Goal: Register for event/course

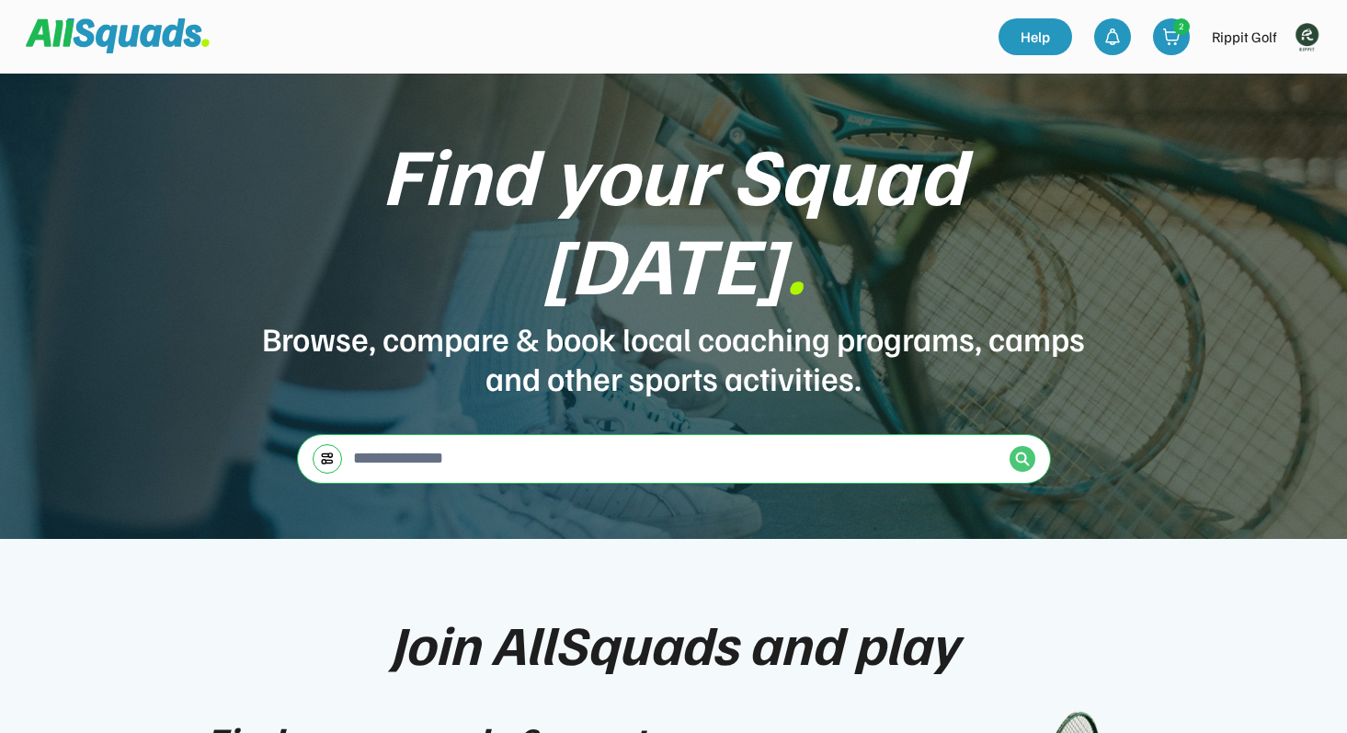
click at [1025, 452] on img at bounding box center [1022, 459] width 15 height 15
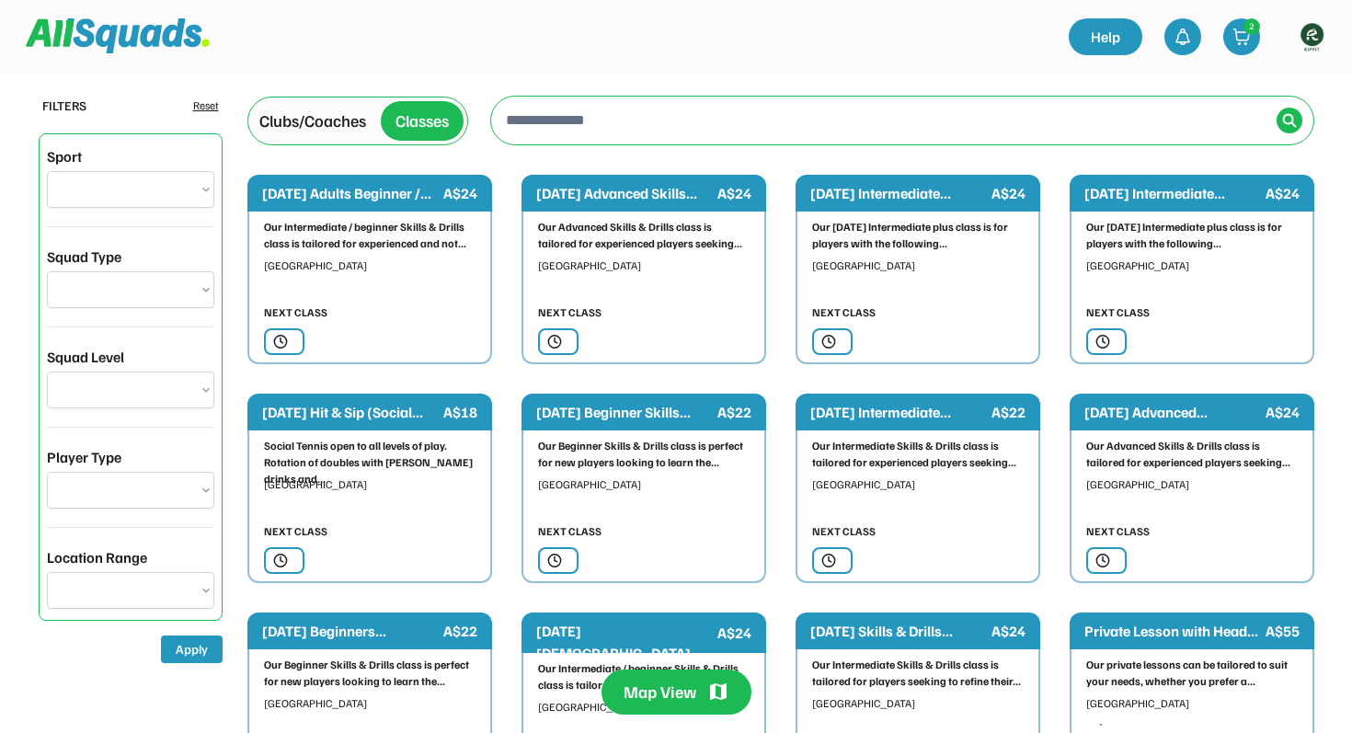
click at [326, 125] on div "Clubs/Coaches" at bounding box center [312, 121] width 107 height 25
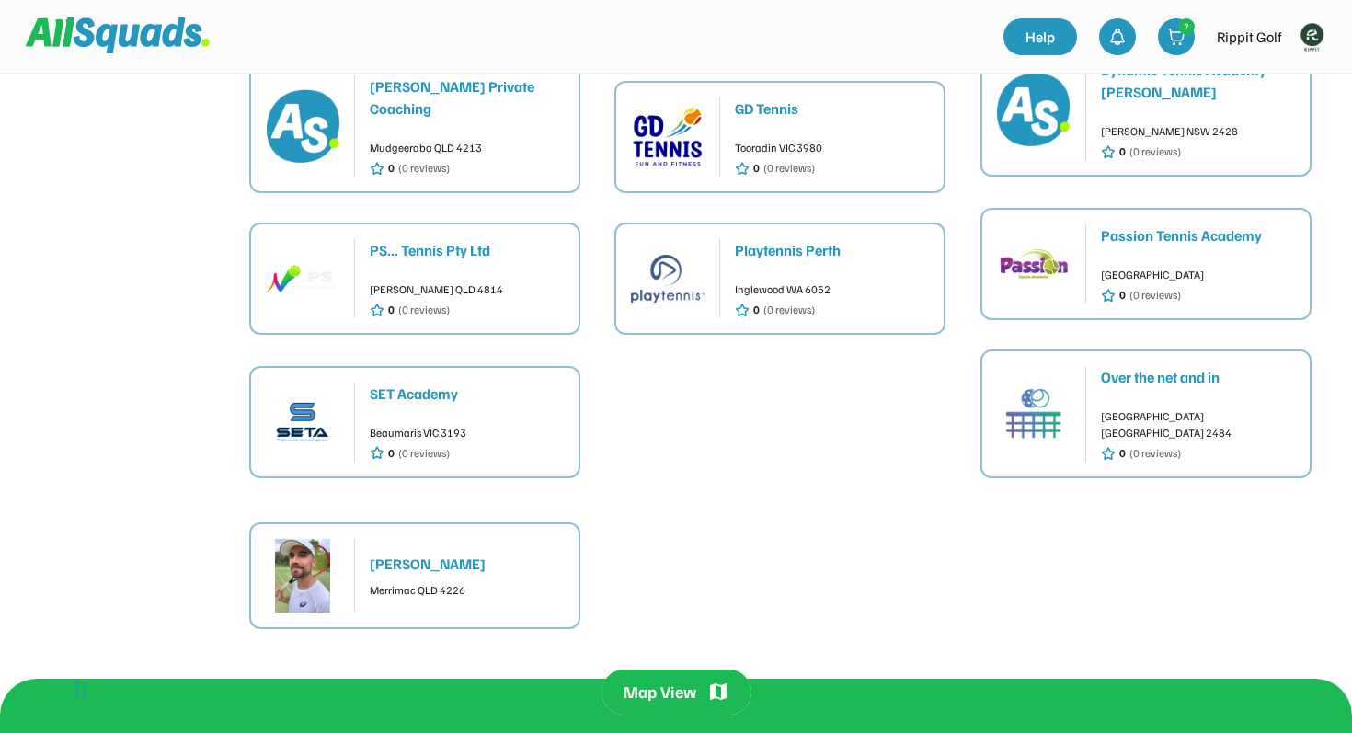
scroll to position [616, 0]
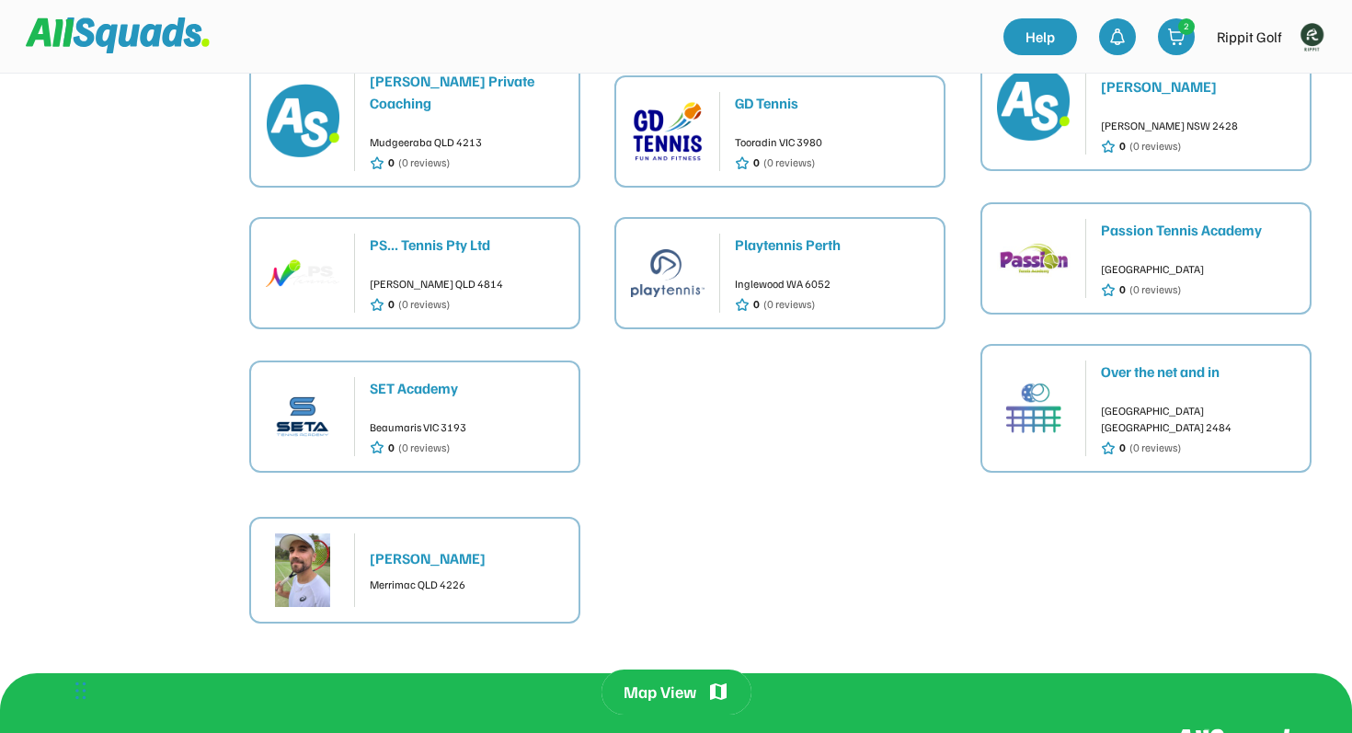
click at [413, 377] on div "SET Academy" at bounding box center [467, 388] width 194 height 22
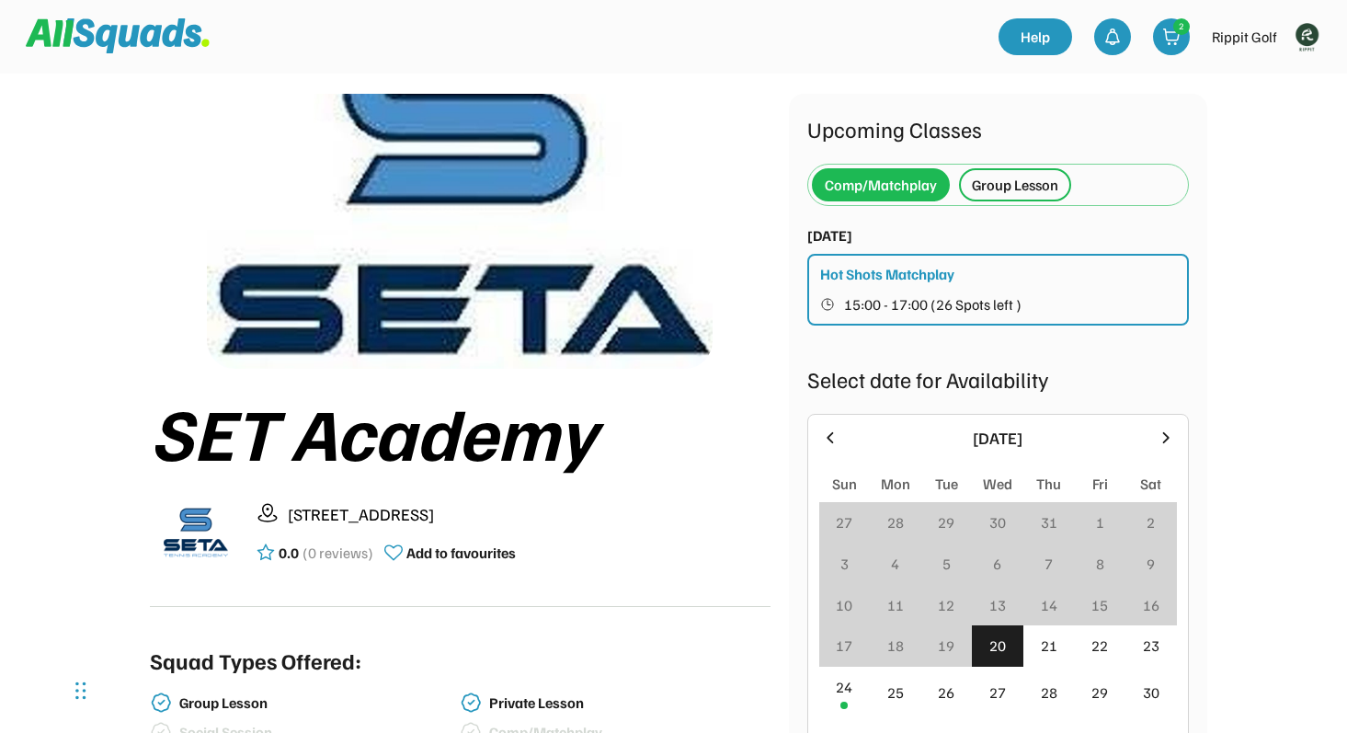
scroll to position [52, 0]
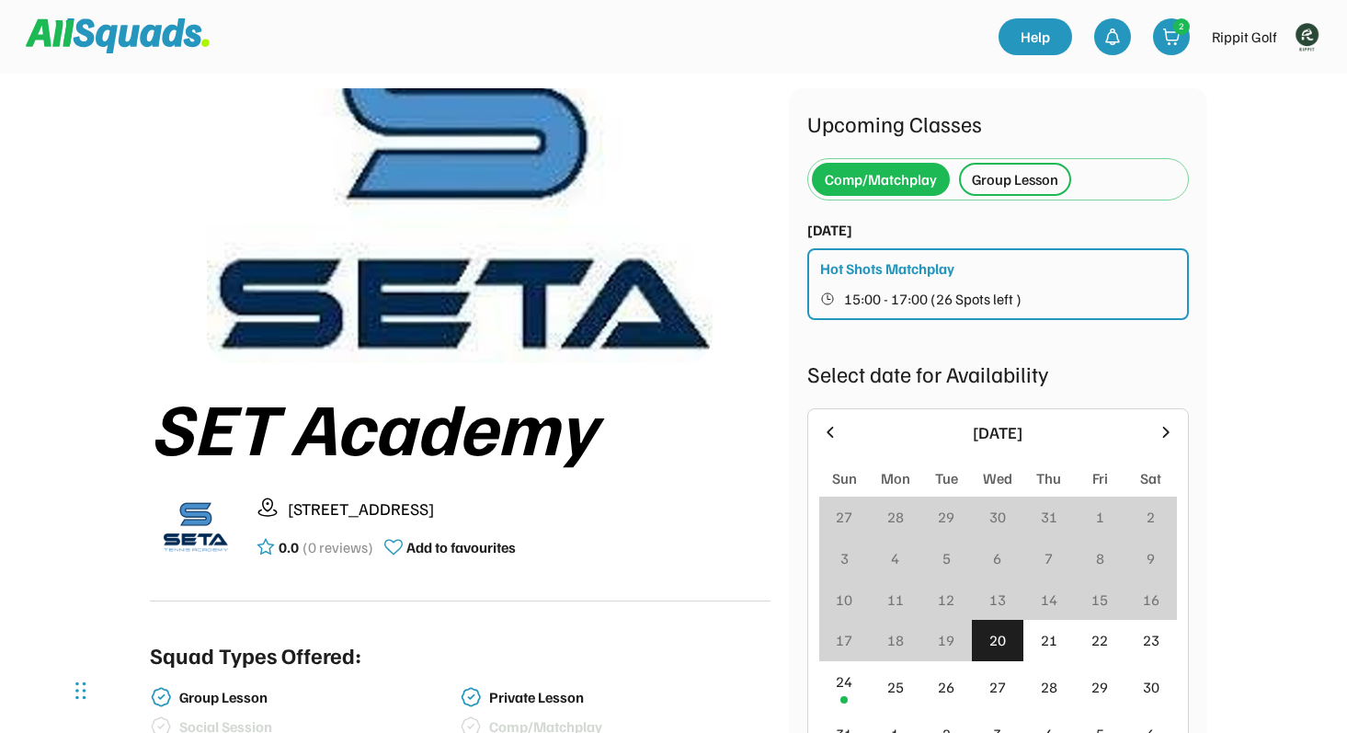
click at [1012, 181] on div "Group Lesson" at bounding box center [1015, 179] width 86 height 22
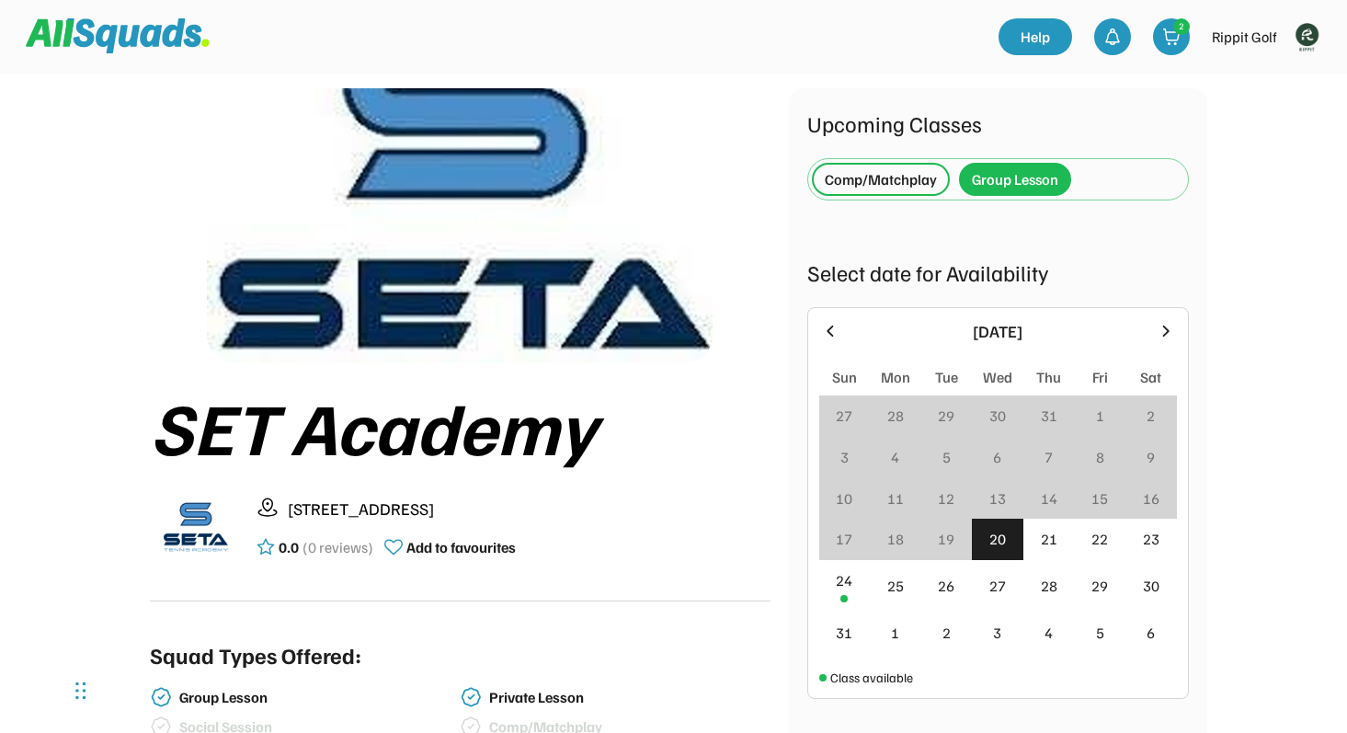
click at [874, 185] on div "Comp/Matchplay" at bounding box center [881, 179] width 112 height 22
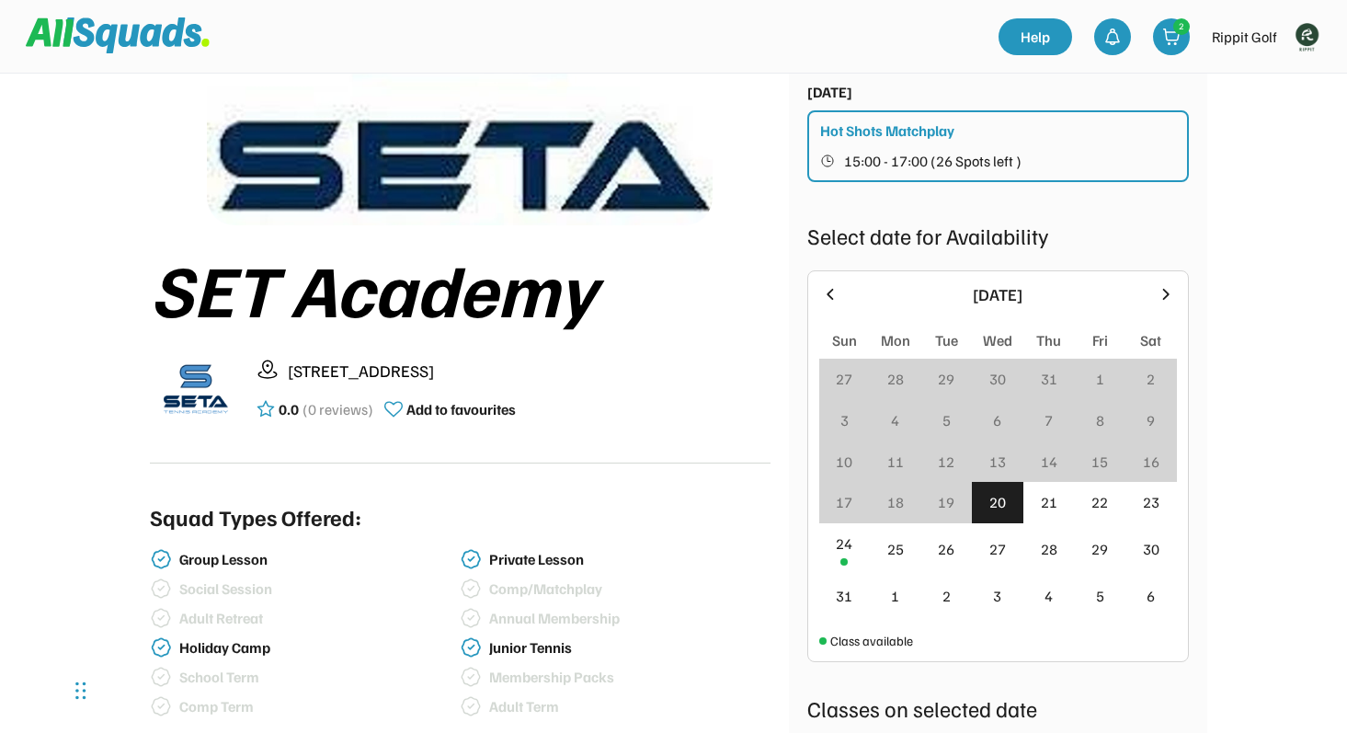
scroll to position [206, 0]
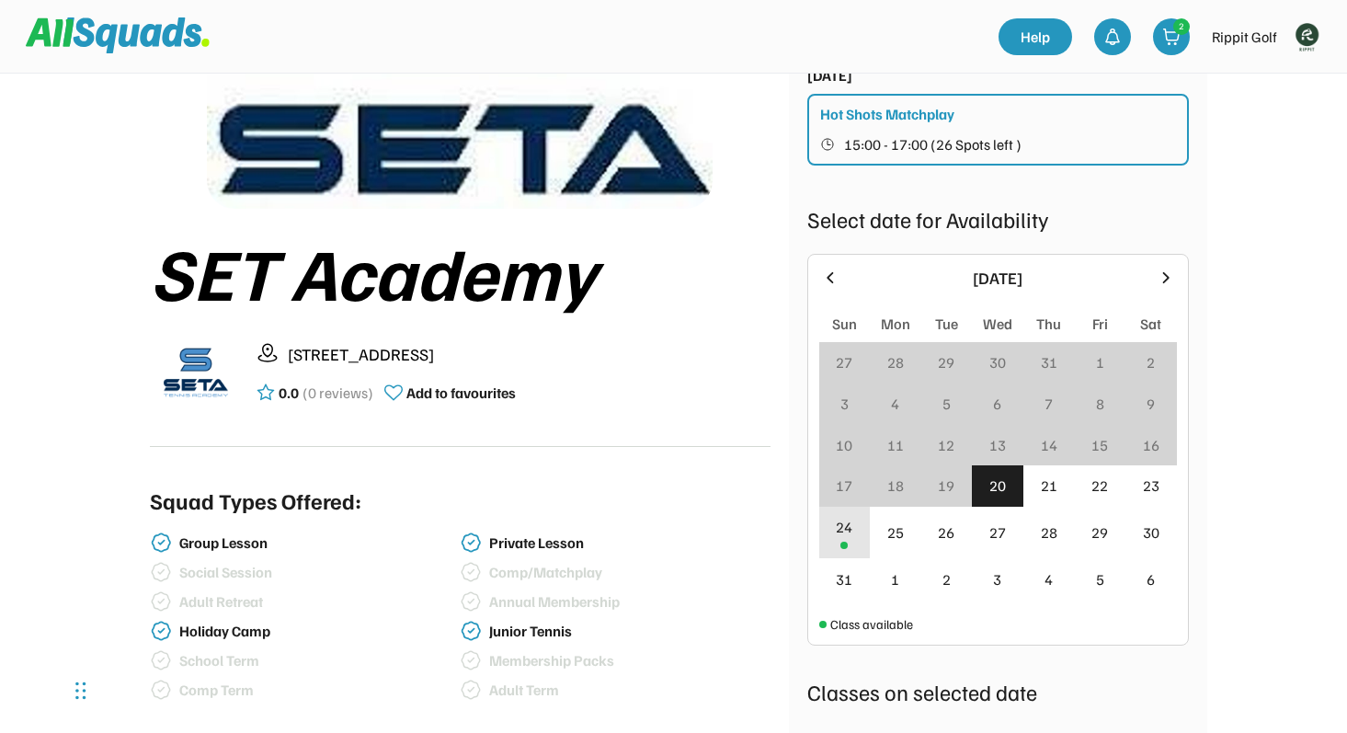
click at [859, 534] on div "24" at bounding box center [845, 533] width 52 height 52
click at [1159, 277] on icon at bounding box center [1166, 278] width 20 height 20
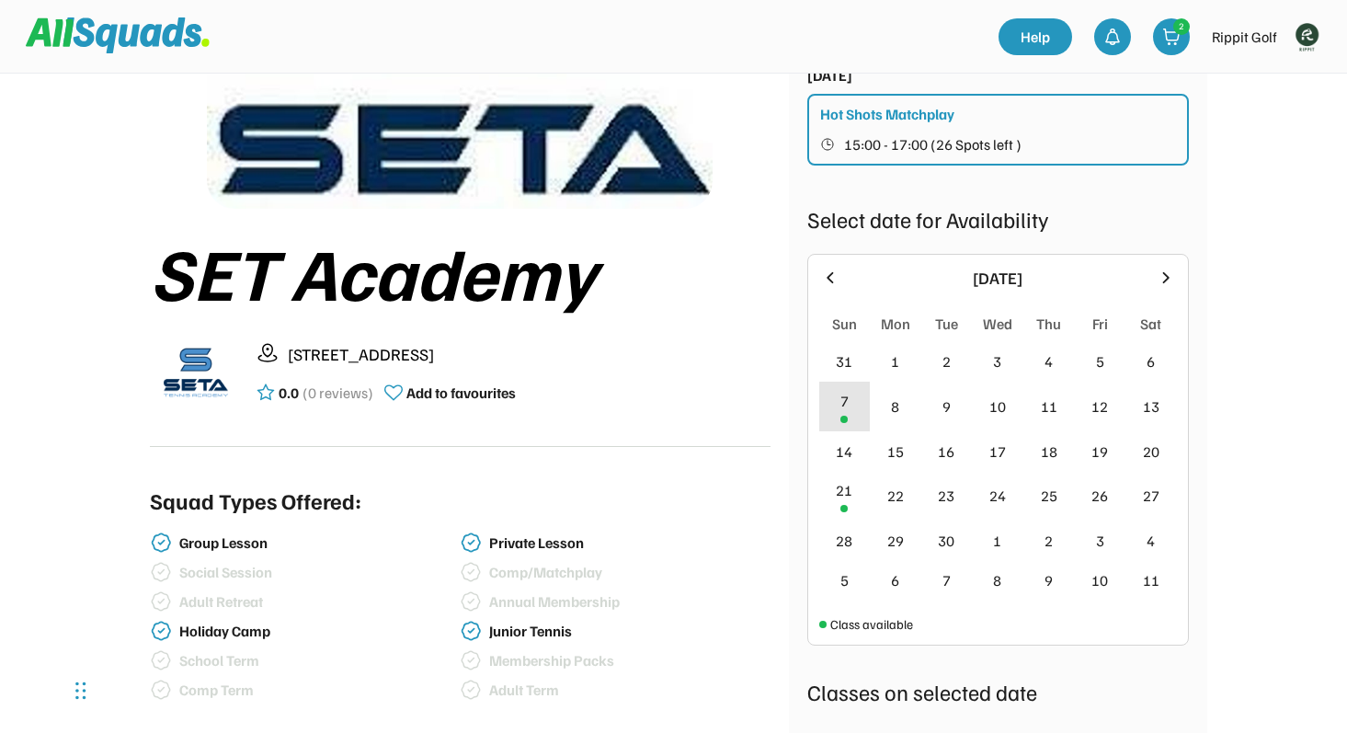
click at [850, 410] on div "7" at bounding box center [845, 407] width 52 height 51
click at [845, 504] on div "21" at bounding box center [845, 496] width 52 height 51
click at [828, 277] on icon at bounding box center [830, 276] width 6 height 11
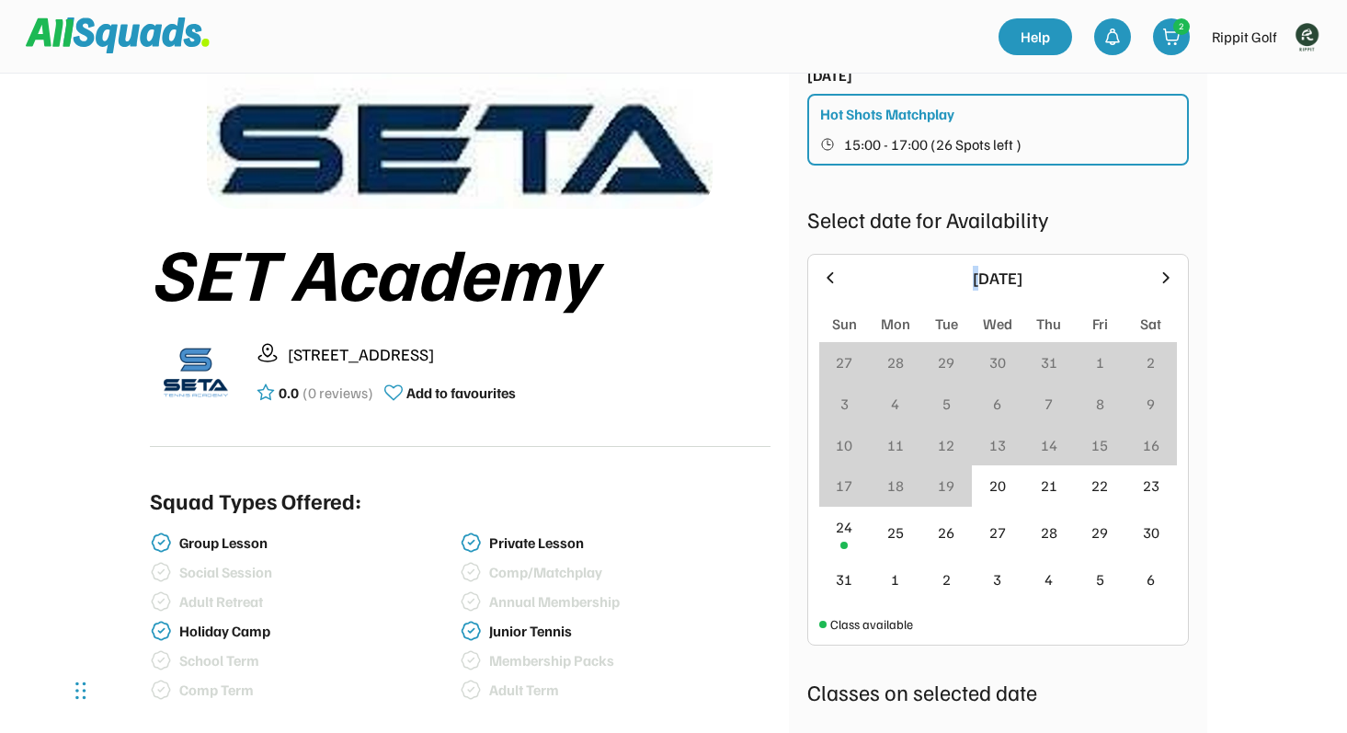
click at [828, 277] on icon at bounding box center [830, 276] width 6 height 11
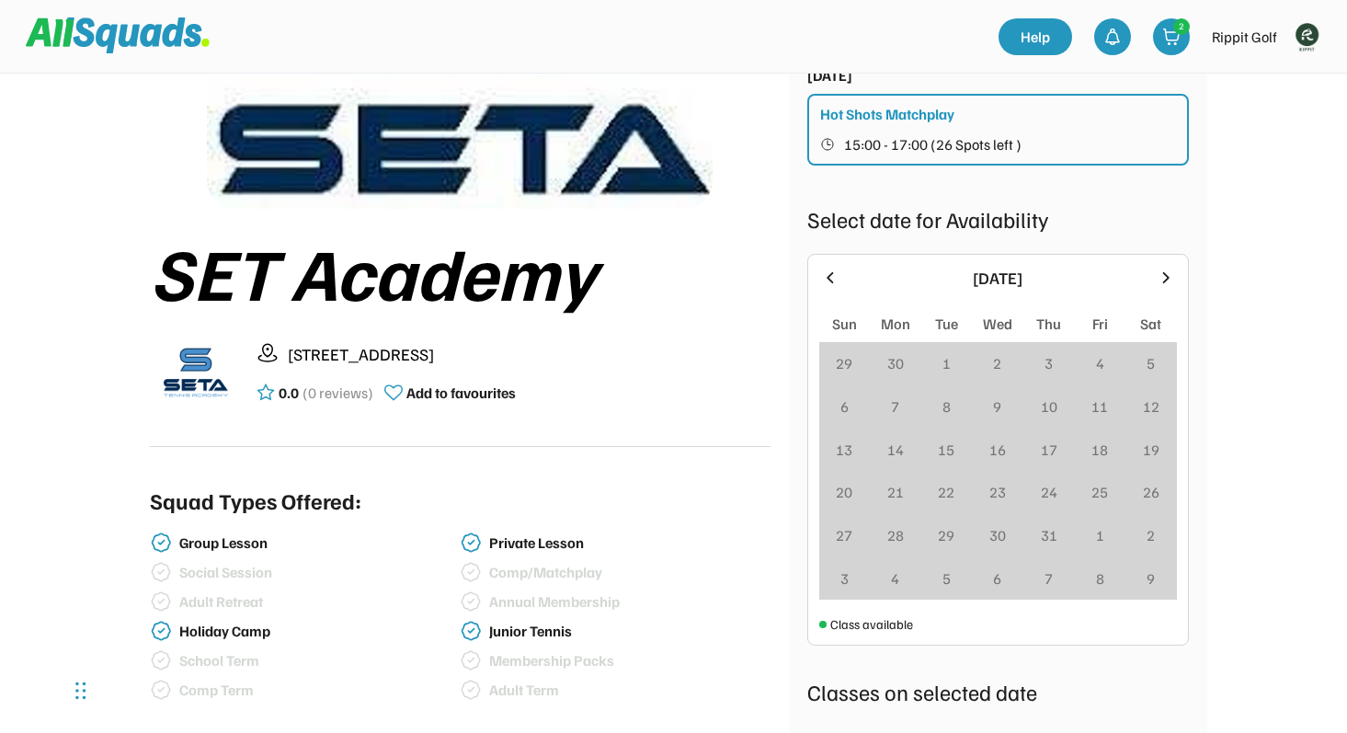
click at [1162, 274] on icon at bounding box center [1166, 278] width 20 height 20
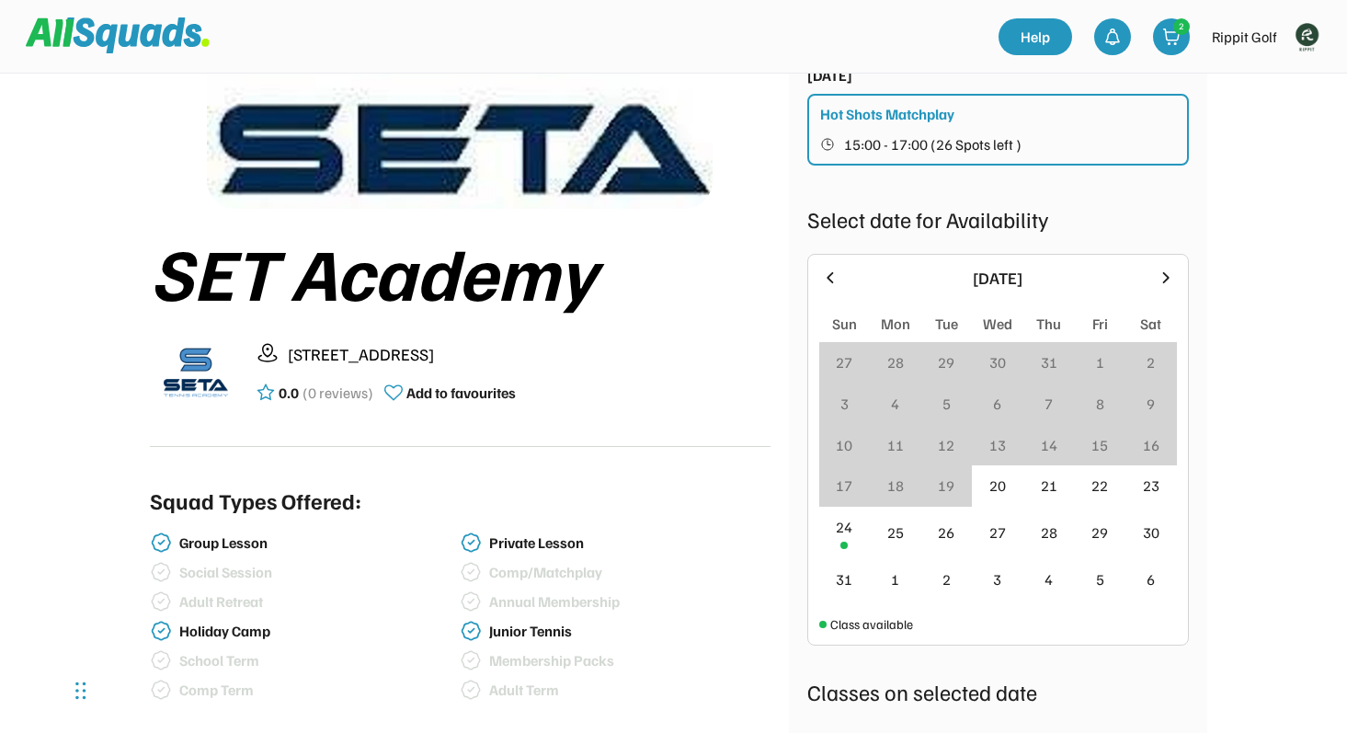
click at [1162, 274] on icon at bounding box center [1166, 278] width 20 height 20
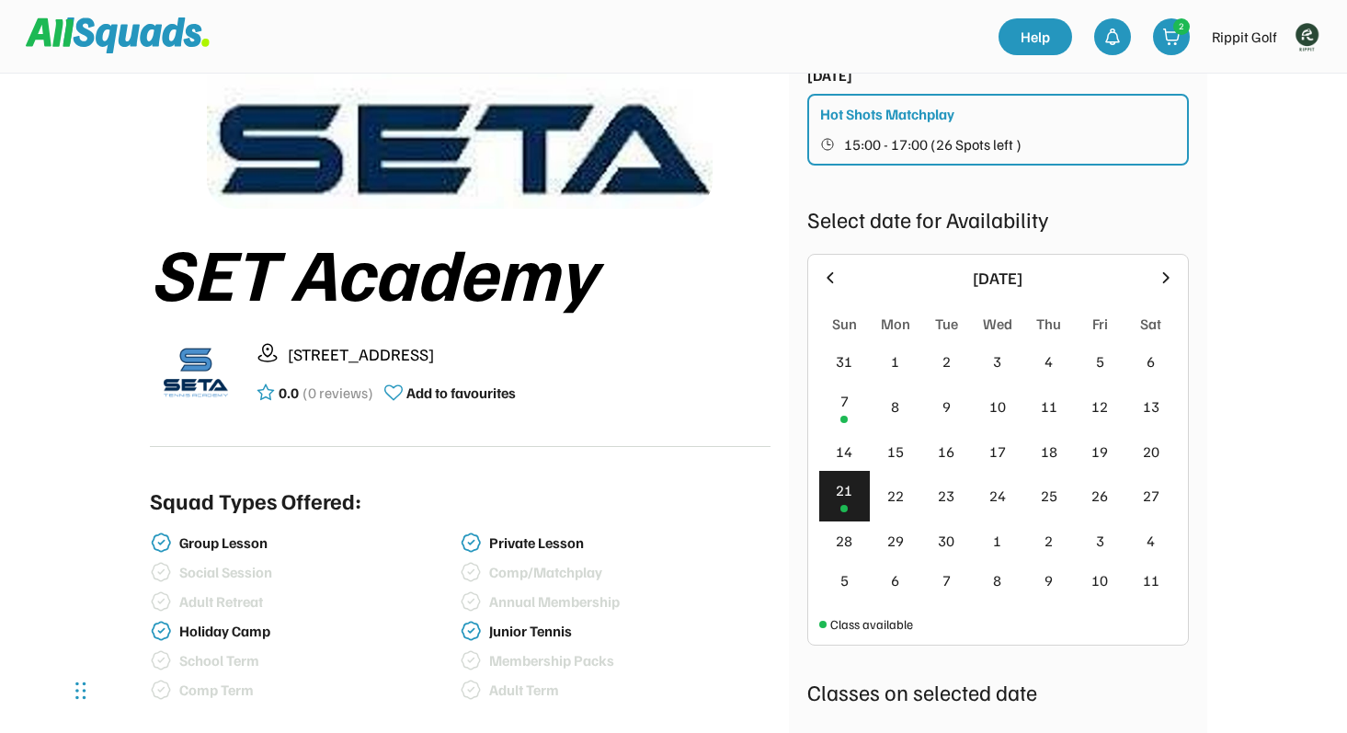
click at [827, 268] on icon at bounding box center [830, 278] width 20 height 20
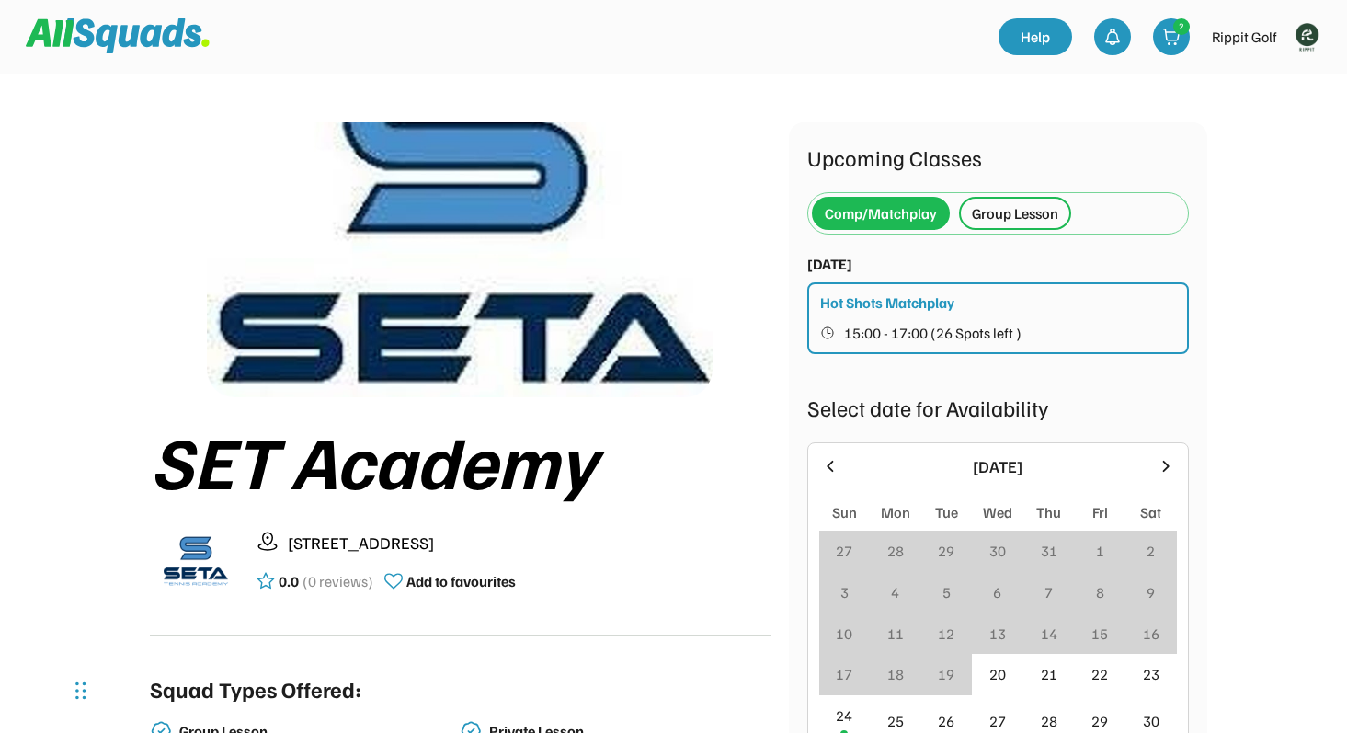
scroll to position [6, 0]
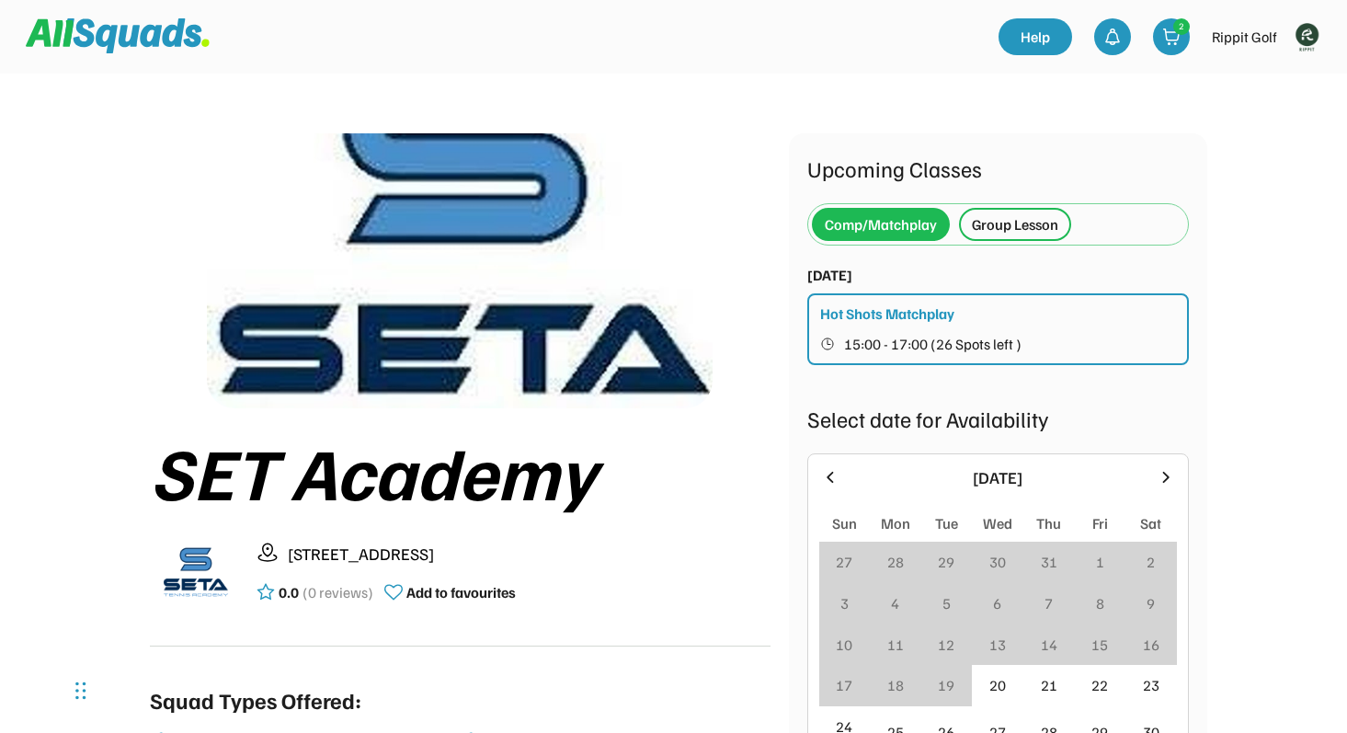
click at [945, 316] on div "Hot Shots Matchplay" at bounding box center [887, 314] width 134 height 22
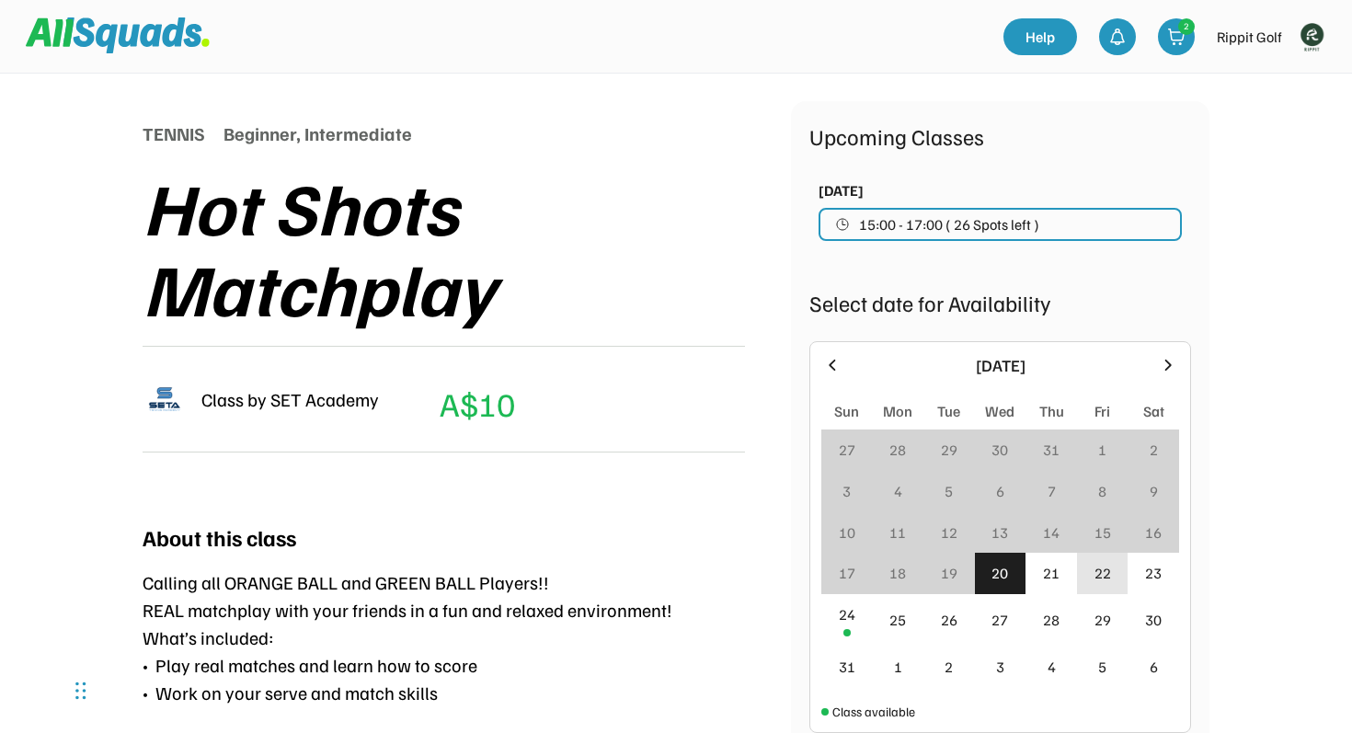
scroll to position [230, 0]
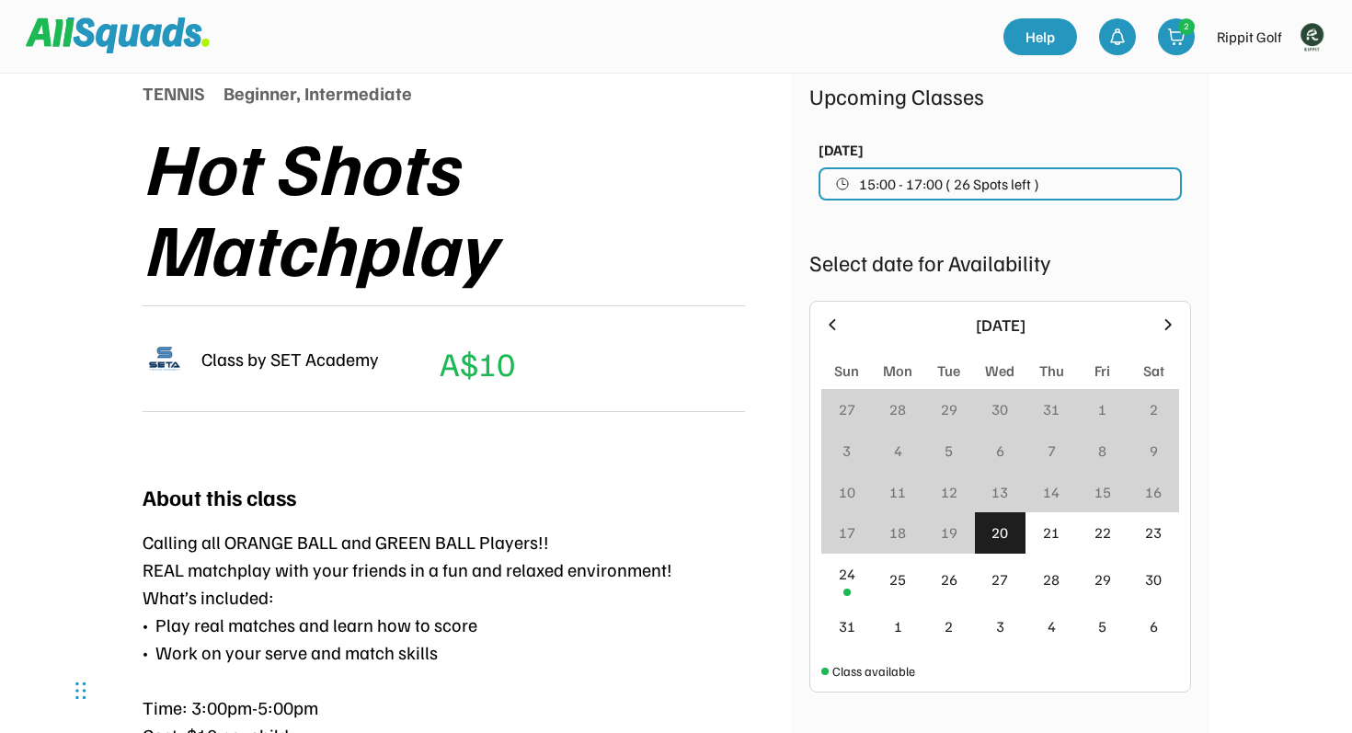
click at [1162, 329] on icon at bounding box center [1168, 325] width 20 height 20
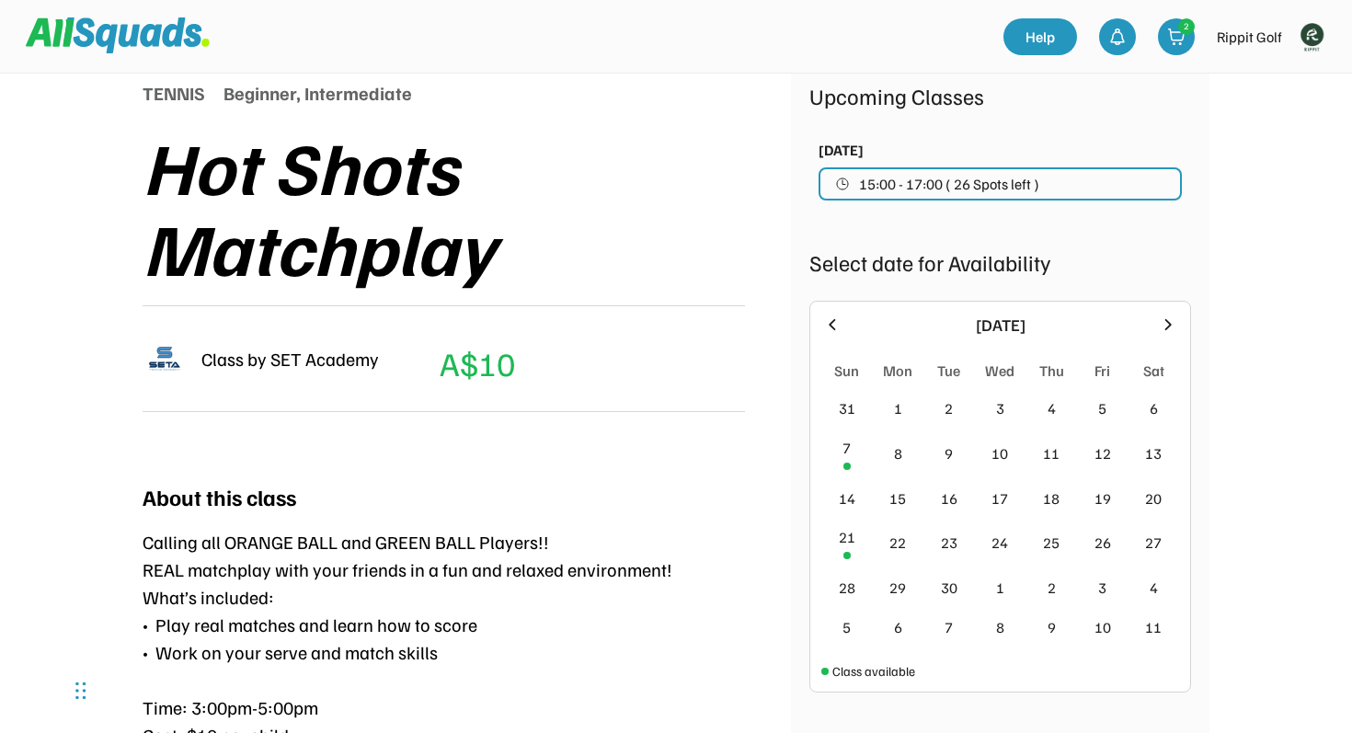
click at [1162, 329] on icon at bounding box center [1168, 325] width 20 height 20
click at [822, 318] on icon at bounding box center [832, 325] width 20 height 20
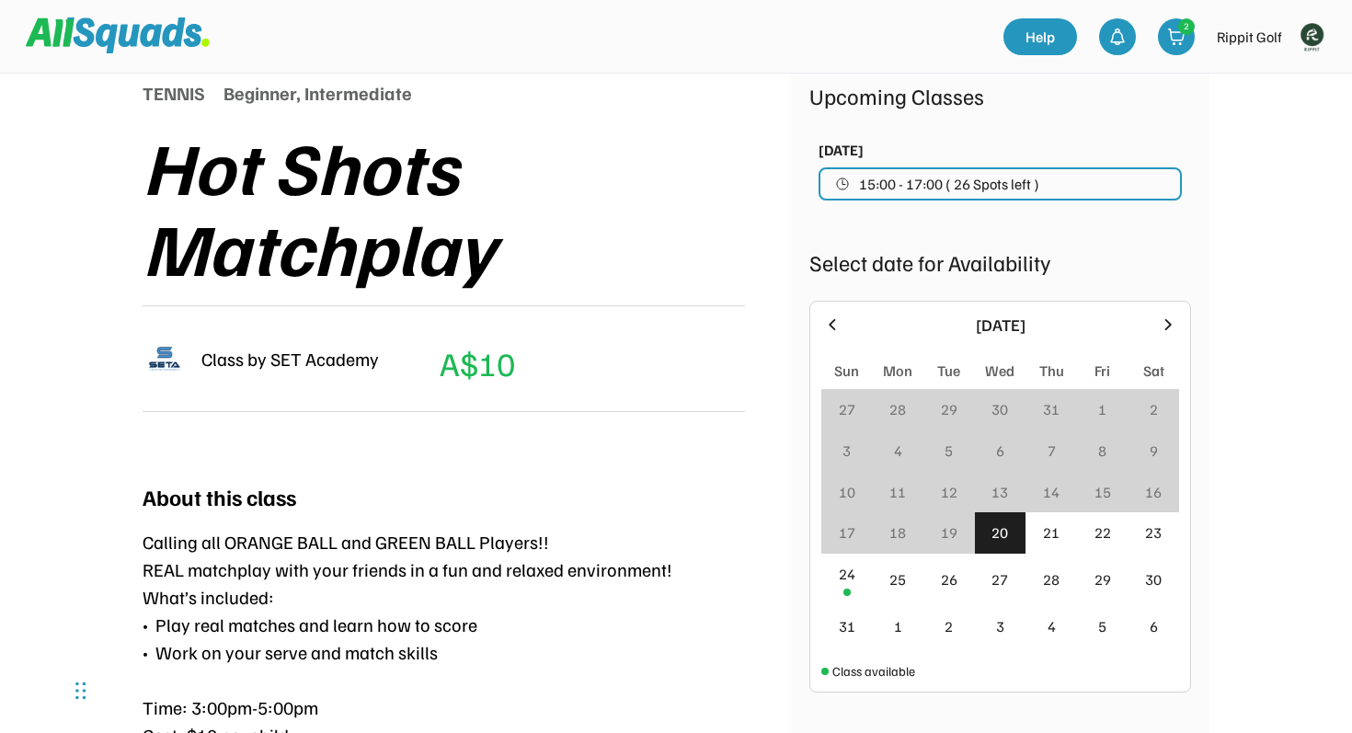
click at [1176, 327] on icon at bounding box center [1168, 325] width 20 height 20
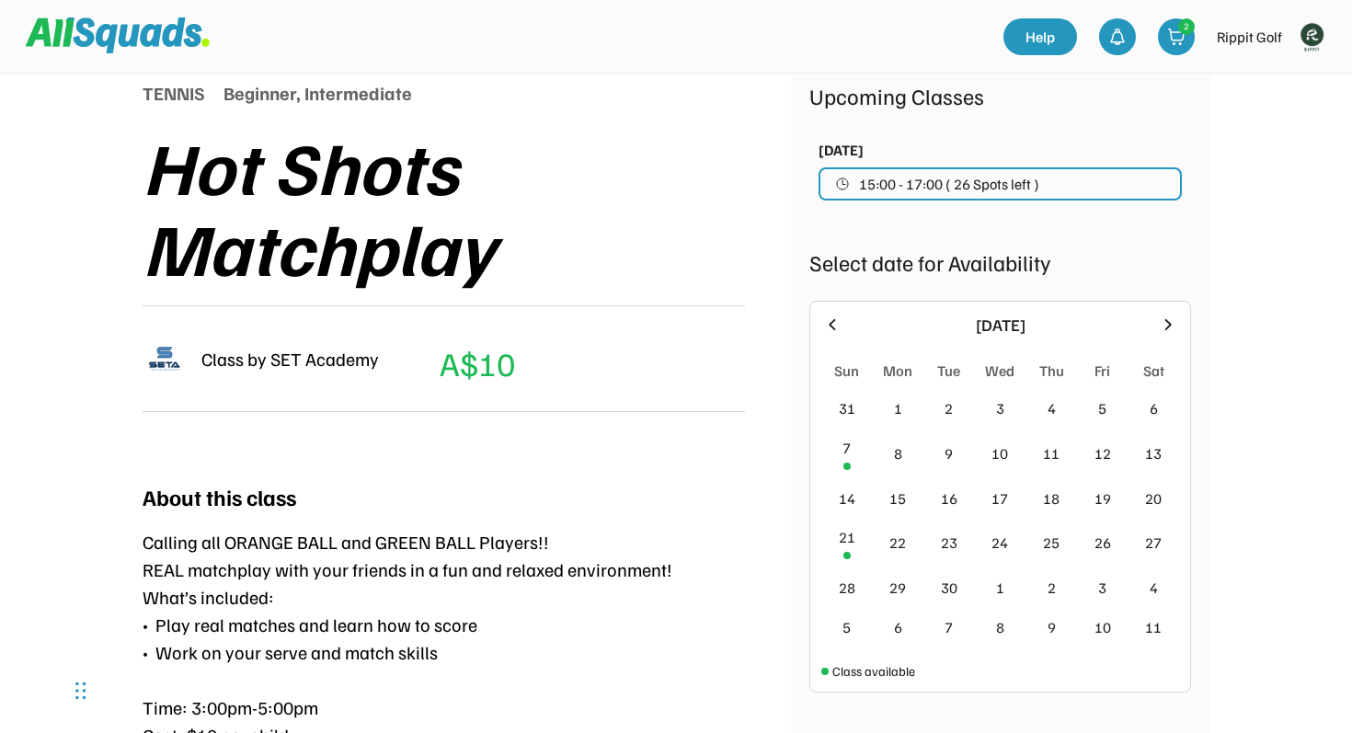
click at [1176, 327] on icon at bounding box center [1168, 325] width 20 height 20
click at [842, 329] on icon at bounding box center [832, 325] width 20 height 20
click at [851, 462] on div "7" at bounding box center [847, 454] width 52 height 51
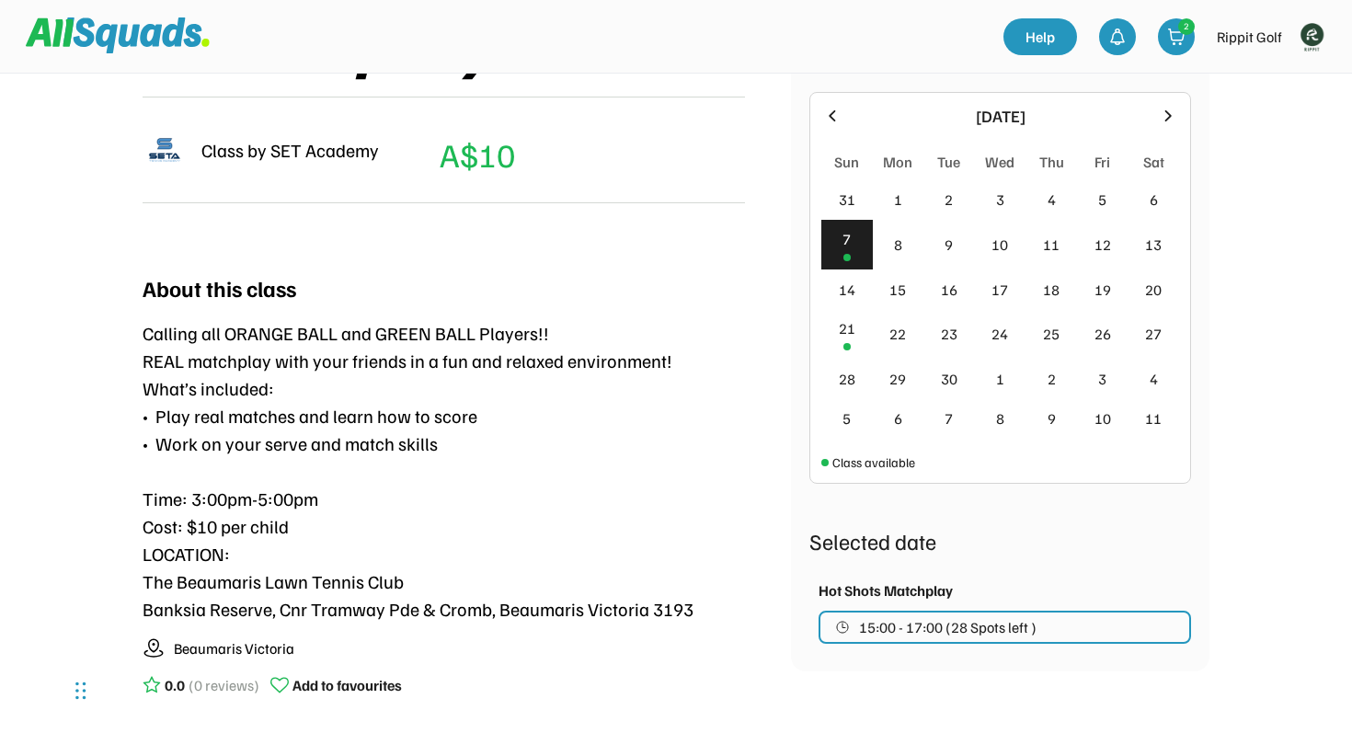
scroll to position [493, 0]
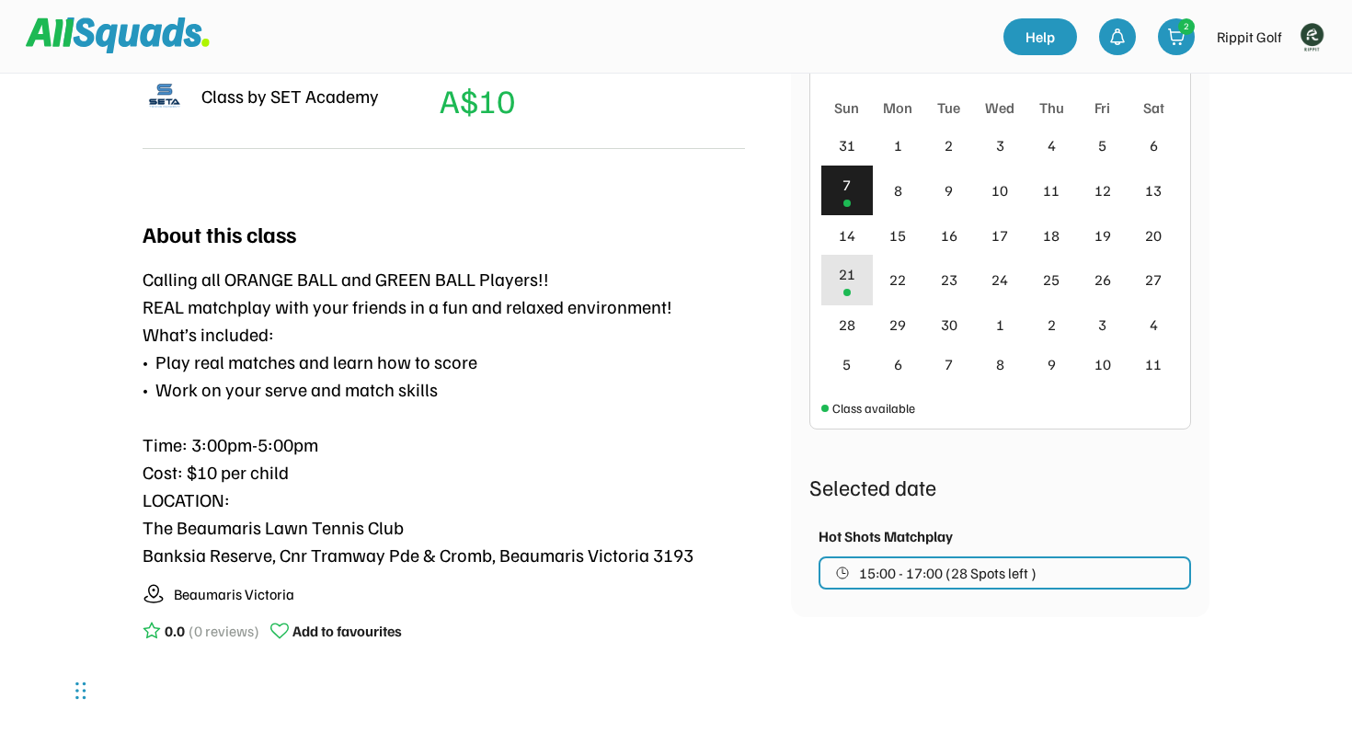
click at [852, 286] on div "21" at bounding box center [847, 280] width 52 height 51
click at [854, 194] on div "7" at bounding box center [847, 191] width 52 height 51
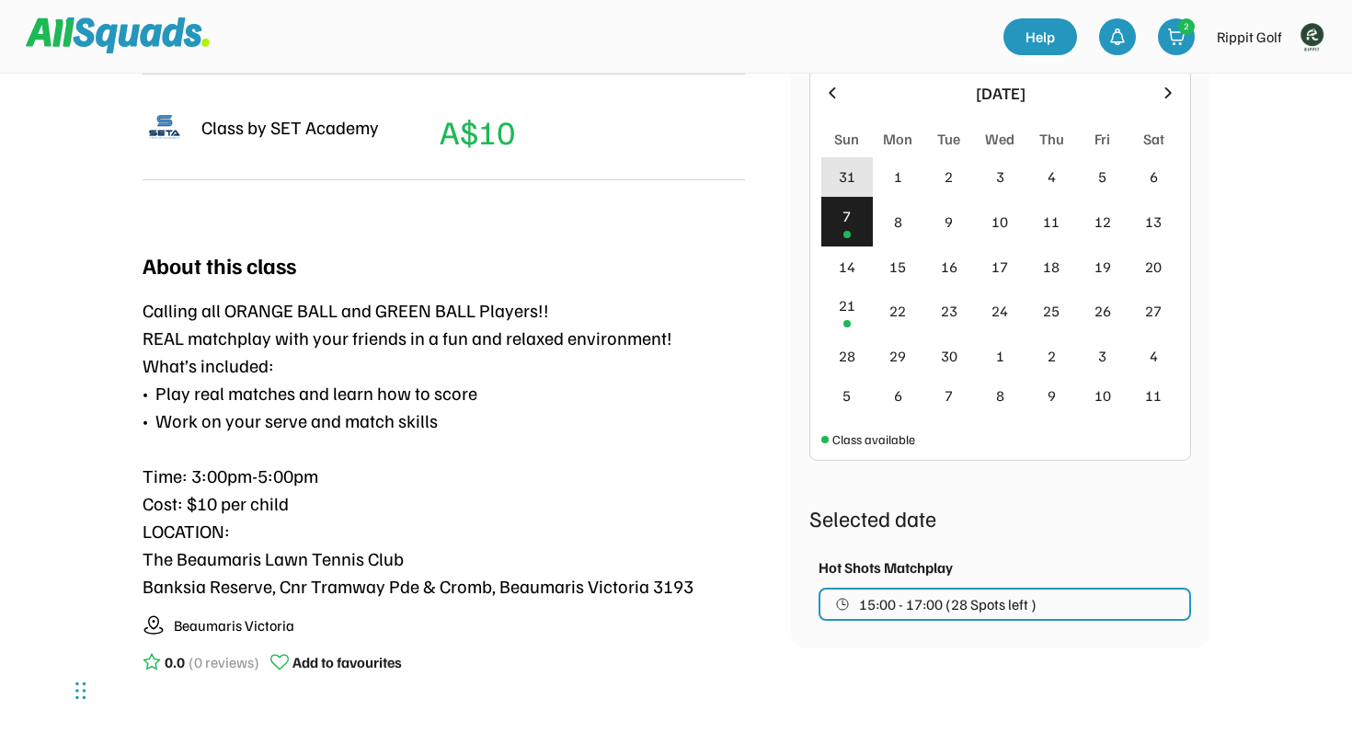
scroll to position [468, 0]
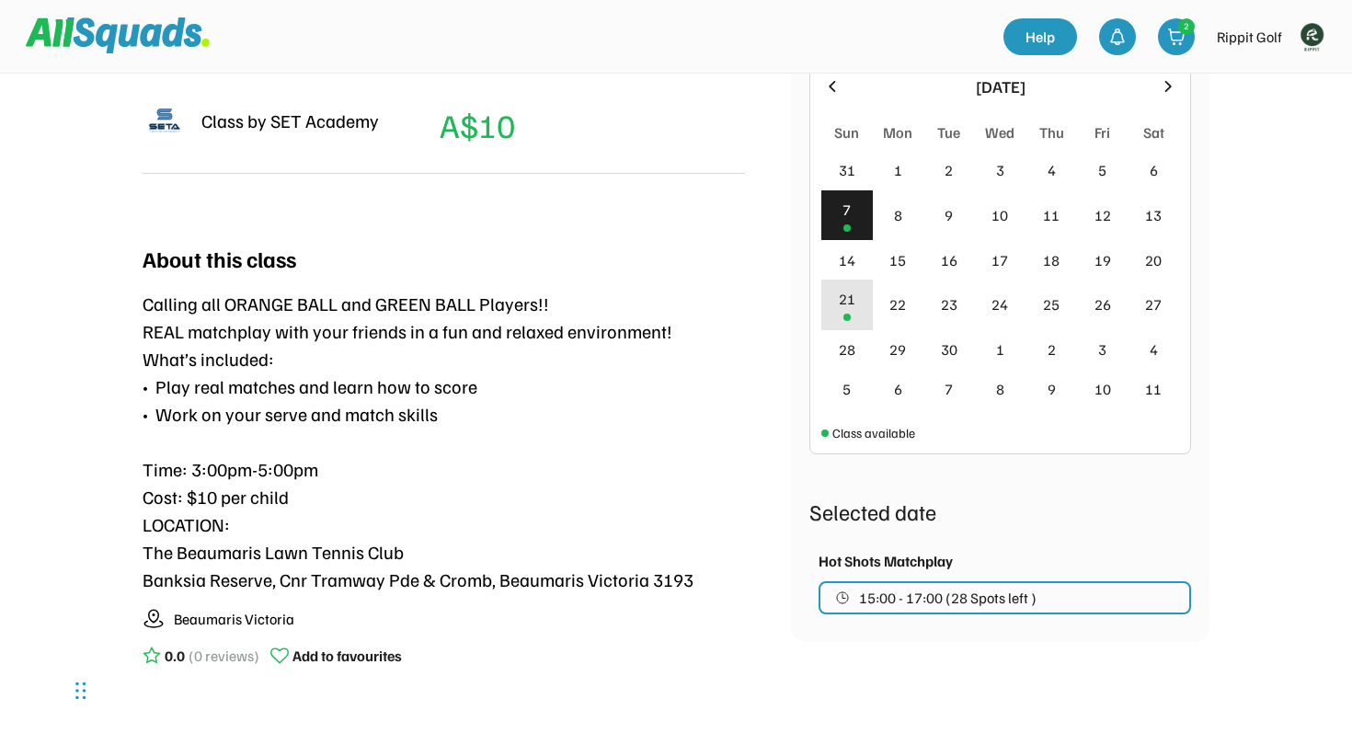
click at [846, 325] on div "21" at bounding box center [847, 305] width 52 height 51
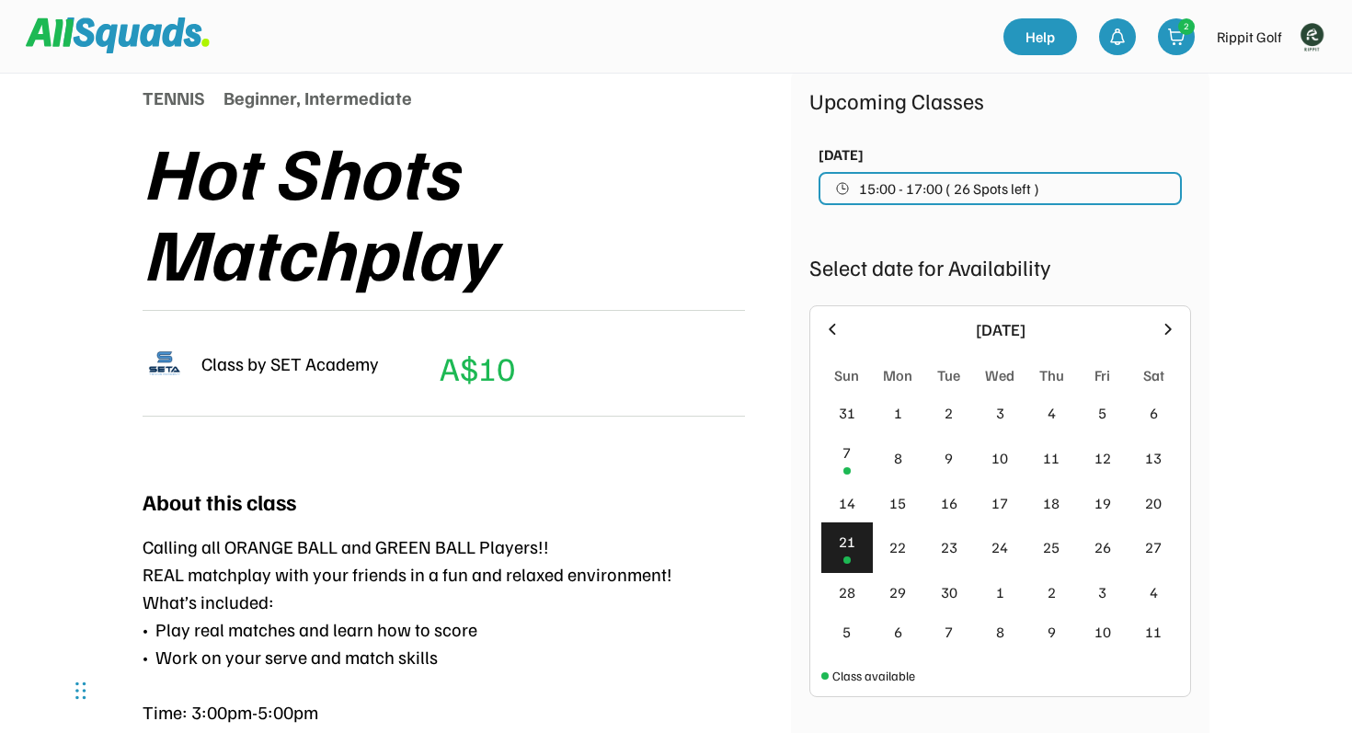
scroll to position [78, 0]
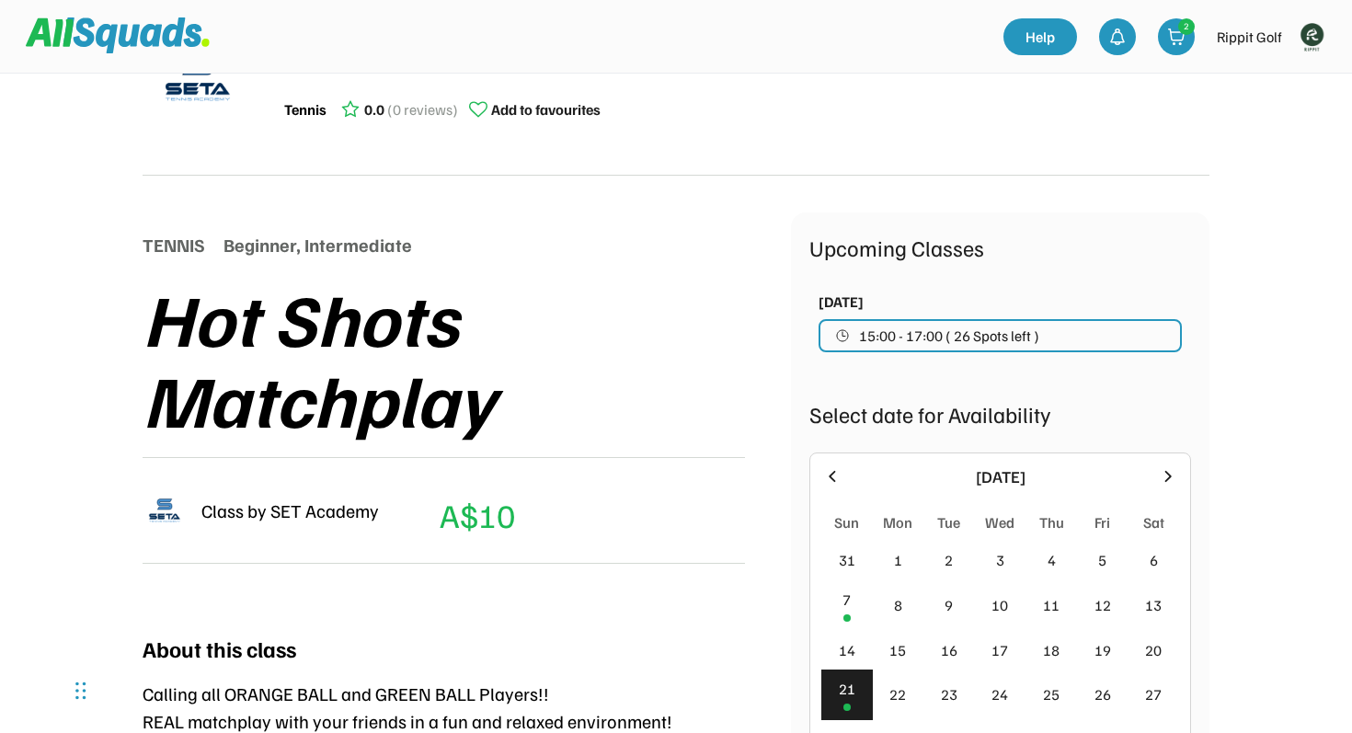
drag, startPoint x: 953, startPoint y: 302, endPoint x: 808, endPoint y: 304, distance: 145.3
click at [808, 304] on div "Upcoming Classes Sun 24 August, 2025 15:00 - 17:00 ( 26 Spots left ) Select dat…" at bounding box center [1000, 621] width 418 height 819
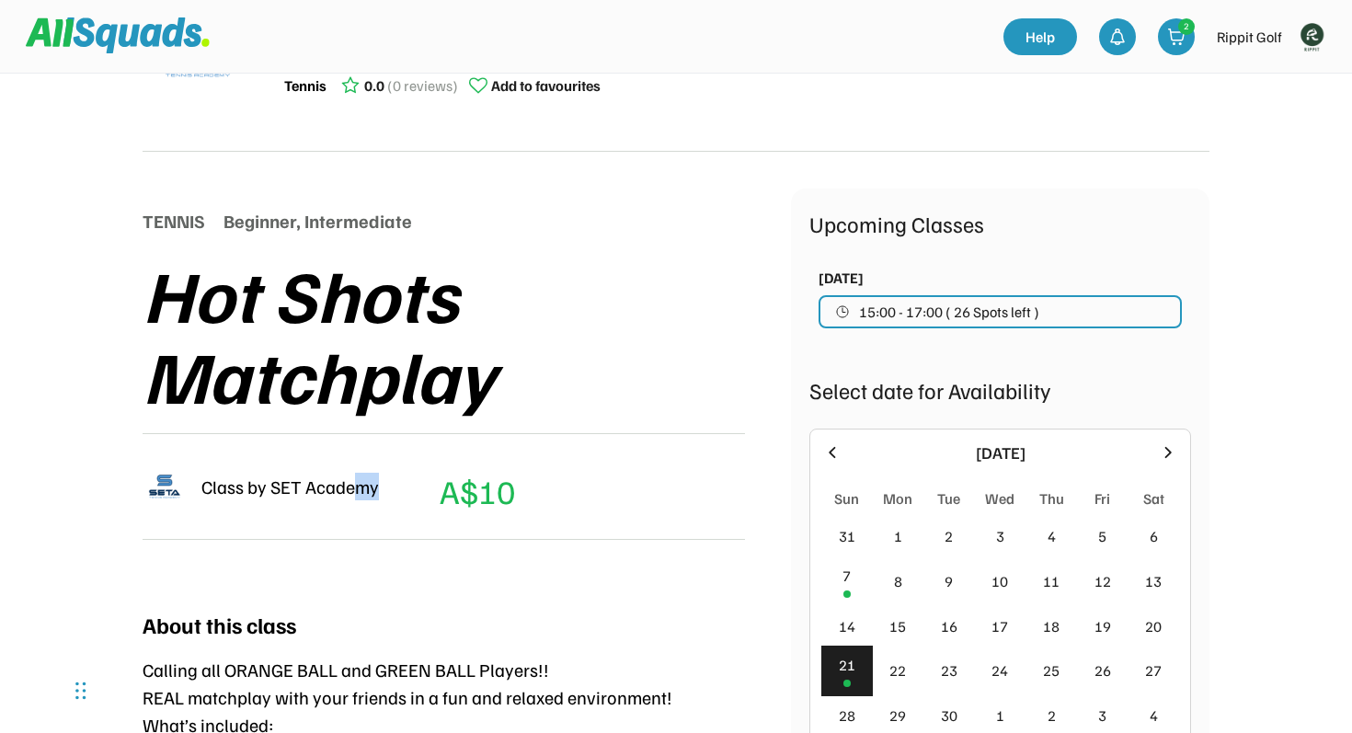
drag, startPoint x: 379, startPoint y: 485, endPoint x: 361, endPoint y: 481, distance: 18.8
click at [361, 481] on div "Class by SET Academy A$10 (Member's Price) A" at bounding box center [329, 486] width 372 height 59
click at [384, 483] on div "Class by SET Academy A$10 (Member's Price) A" at bounding box center [329, 486] width 372 height 59
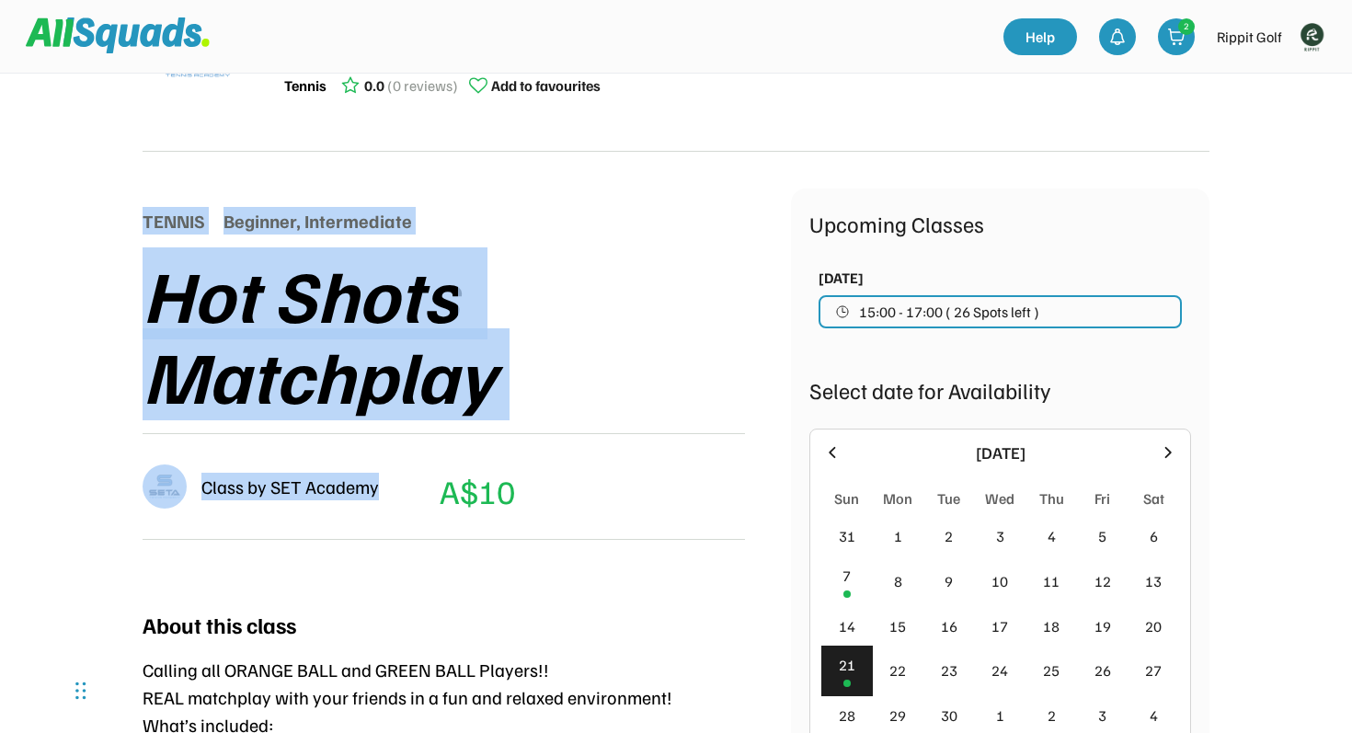
drag, startPoint x: 378, startPoint y: 488, endPoint x: 130, endPoint y: 228, distance: 359.7
click at [130, 228] on div "SET Academy Tennis 0.0 (0 reviews) Add to favourites TENNIS Beginner, Intermedi…" at bounding box center [675, 534] width 1177 height 1163
click at [143, 223] on div "TENNIS" at bounding box center [174, 221] width 63 height 28
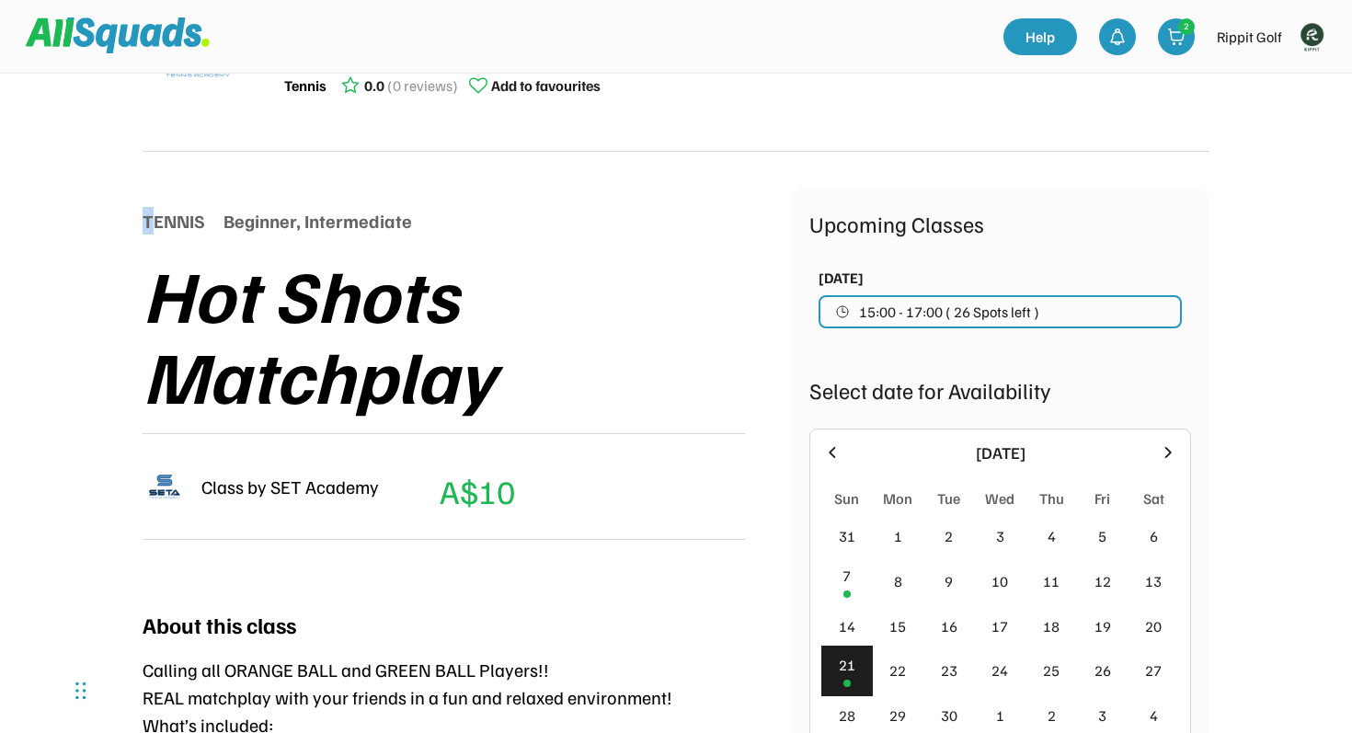
drag, startPoint x: 143, startPoint y: 223, endPoint x: 157, endPoint y: 220, distance: 14.1
click at [157, 220] on div "TENNIS" at bounding box center [174, 221] width 63 height 28
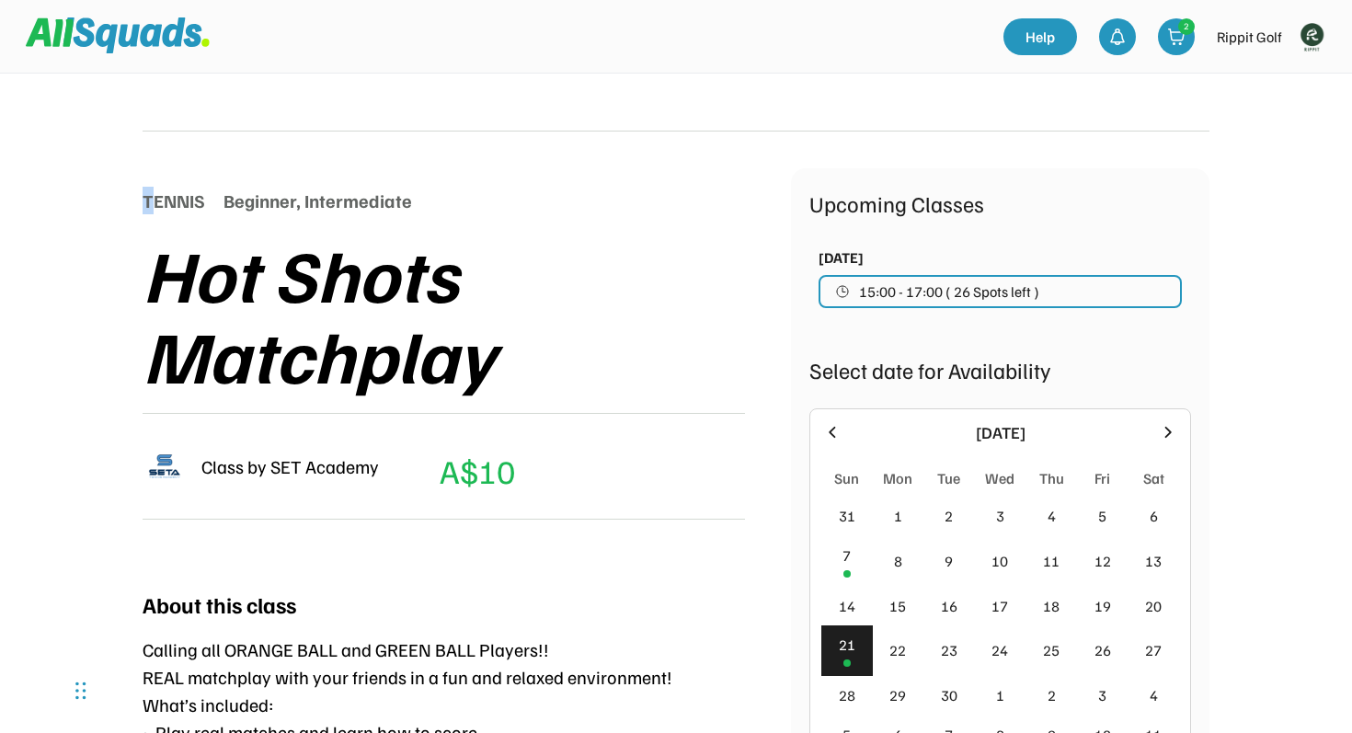
scroll to position [130, 0]
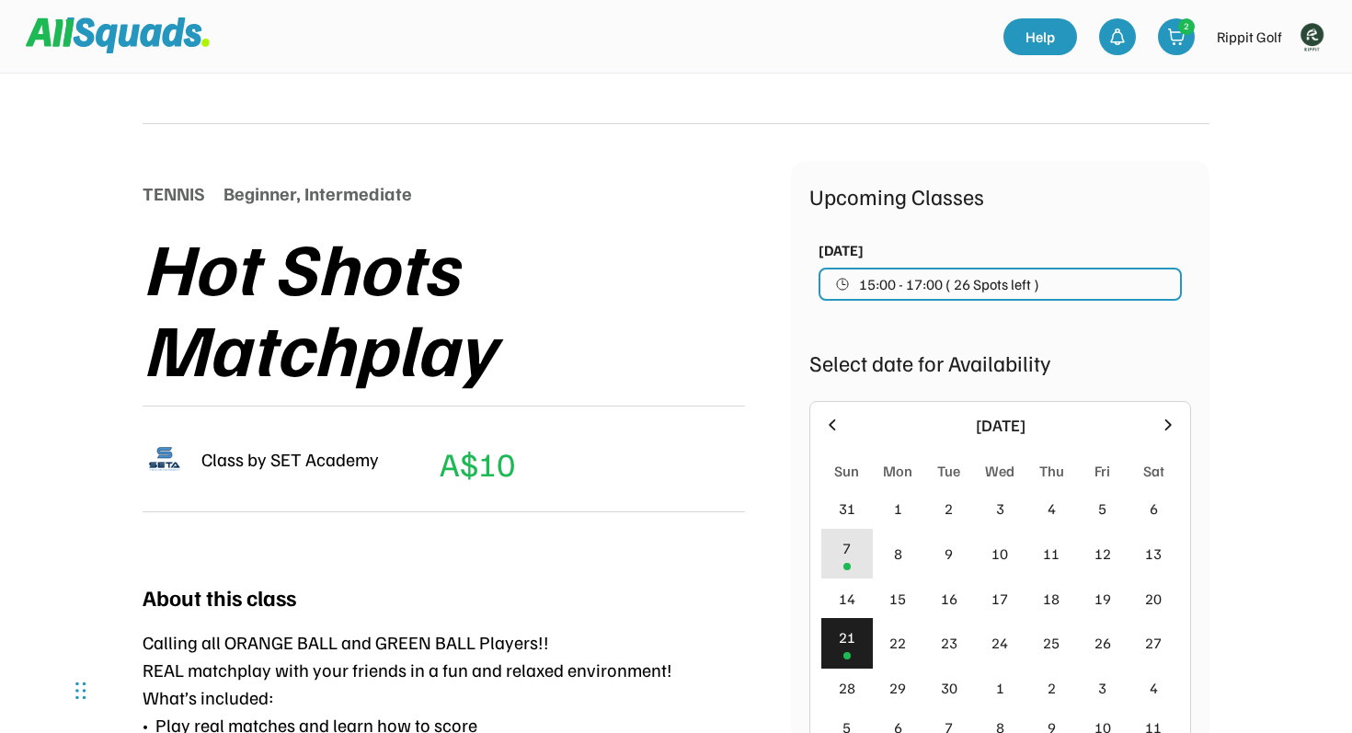
click at [853, 565] on div "7" at bounding box center [847, 554] width 52 height 51
click at [852, 643] on div "21" at bounding box center [847, 637] width 17 height 22
click at [853, 544] on div "7" at bounding box center [847, 554] width 52 height 51
click at [856, 661] on div "21" at bounding box center [847, 643] width 52 height 51
click at [849, 568] on div at bounding box center [846, 566] width 7 height 7
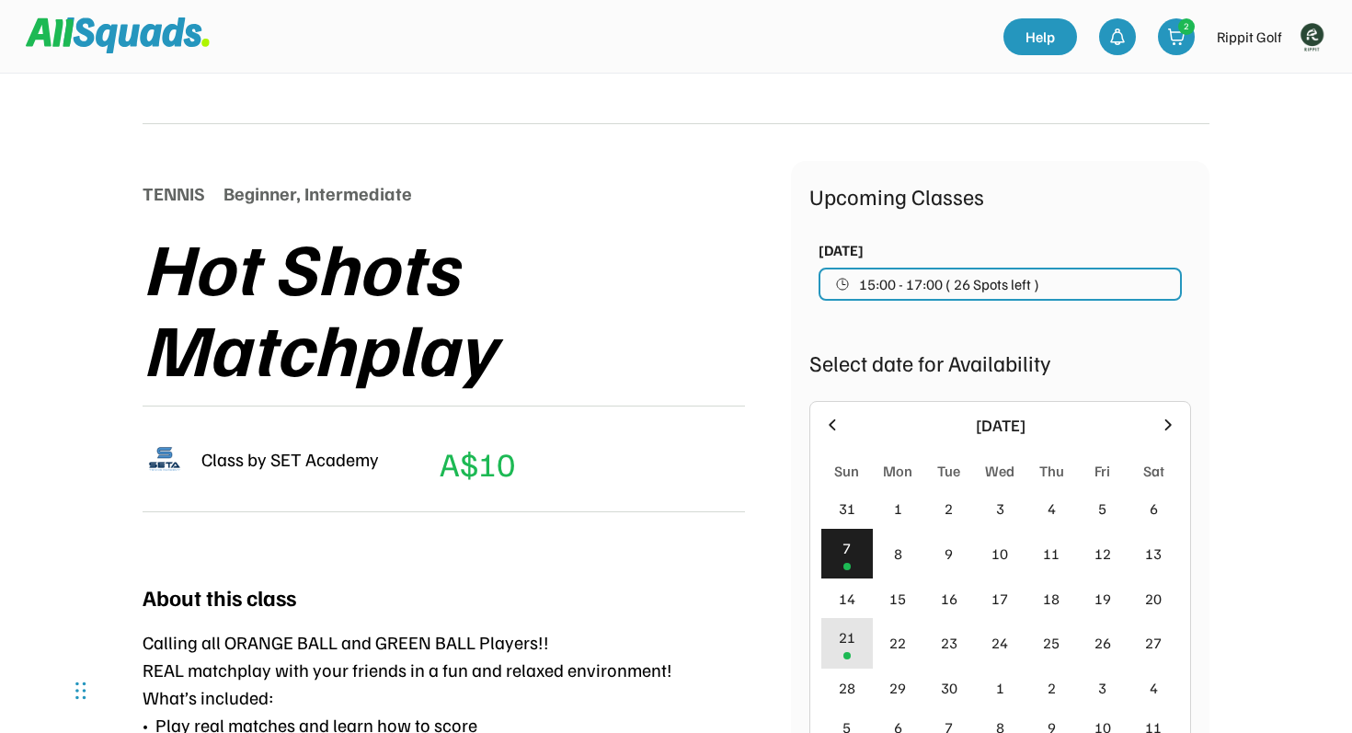
click at [850, 646] on div "21" at bounding box center [847, 637] width 17 height 22
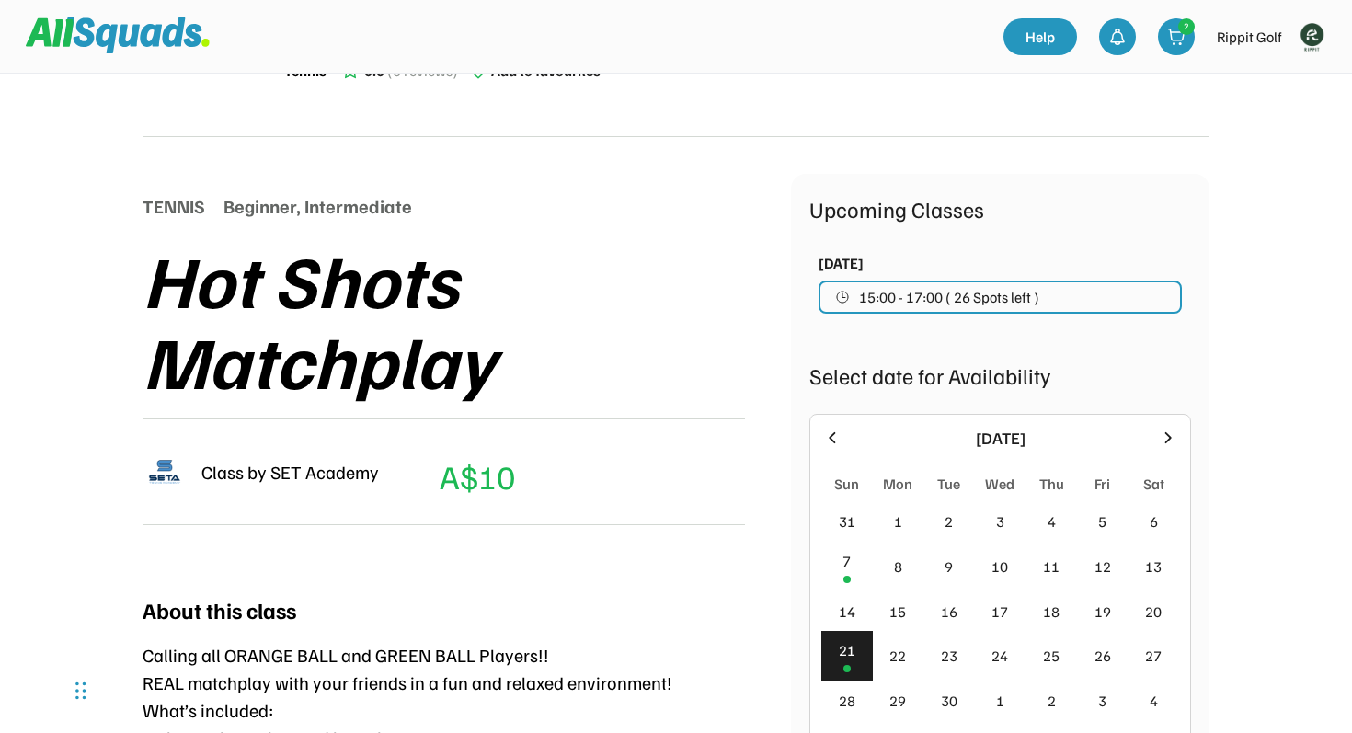
scroll to position [173, 0]
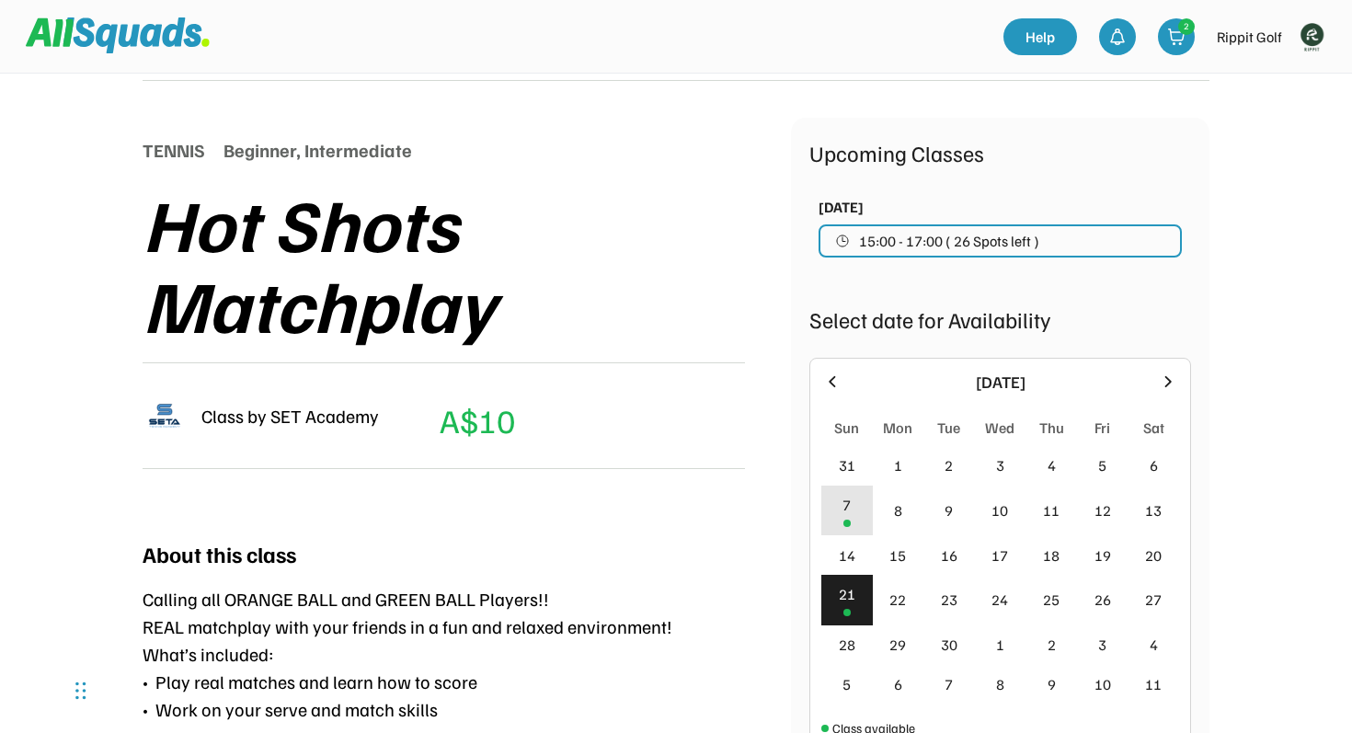
click at [848, 509] on div "7" at bounding box center [846, 505] width 8 height 22
click at [850, 601] on div "21" at bounding box center [847, 594] width 17 height 22
click at [848, 494] on div "7" at bounding box center [846, 505] width 8 height 22
click at [850, 631] on div "28" at bounding box center [847, 645] width 52 height 40
click at [850, 599] on div "21" at bounding box center [847, 594] width 17 height 22
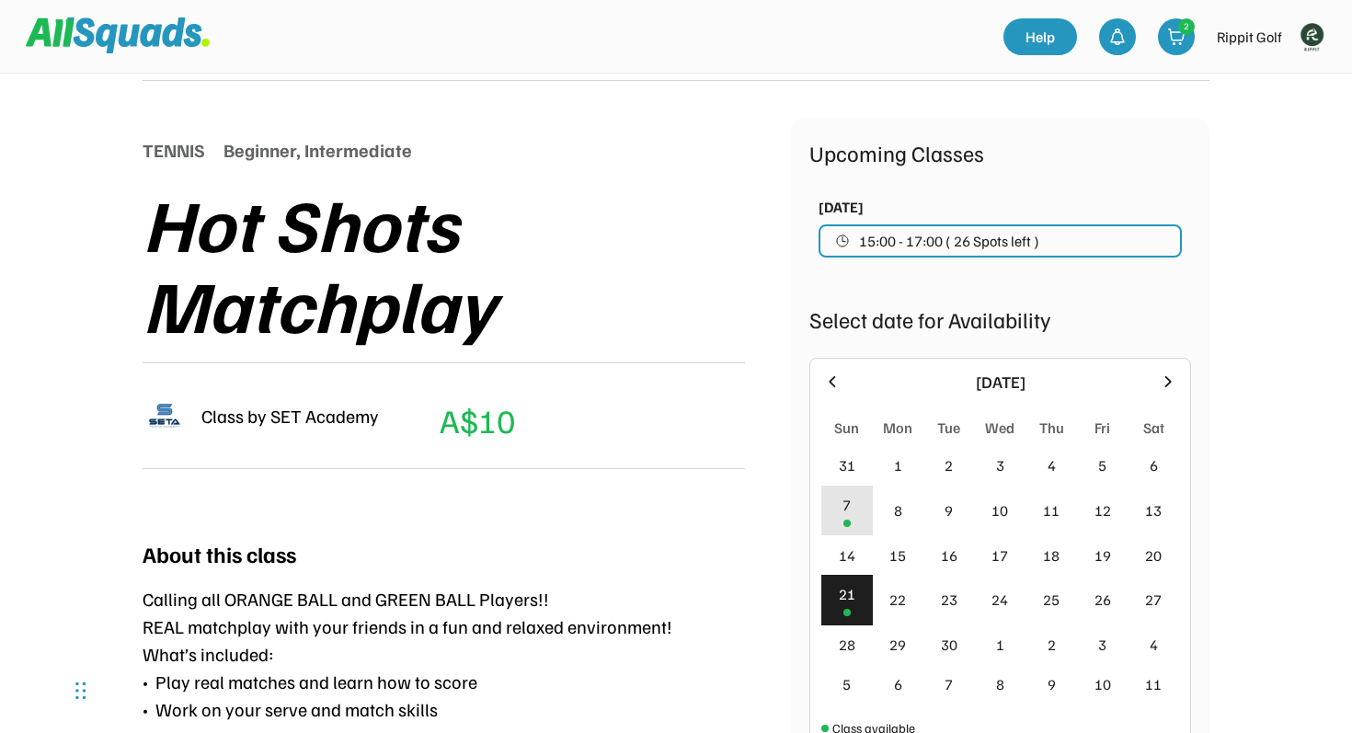
click at [855, 526] on div "7" at bounding box center [847, 511] width 52 height 51
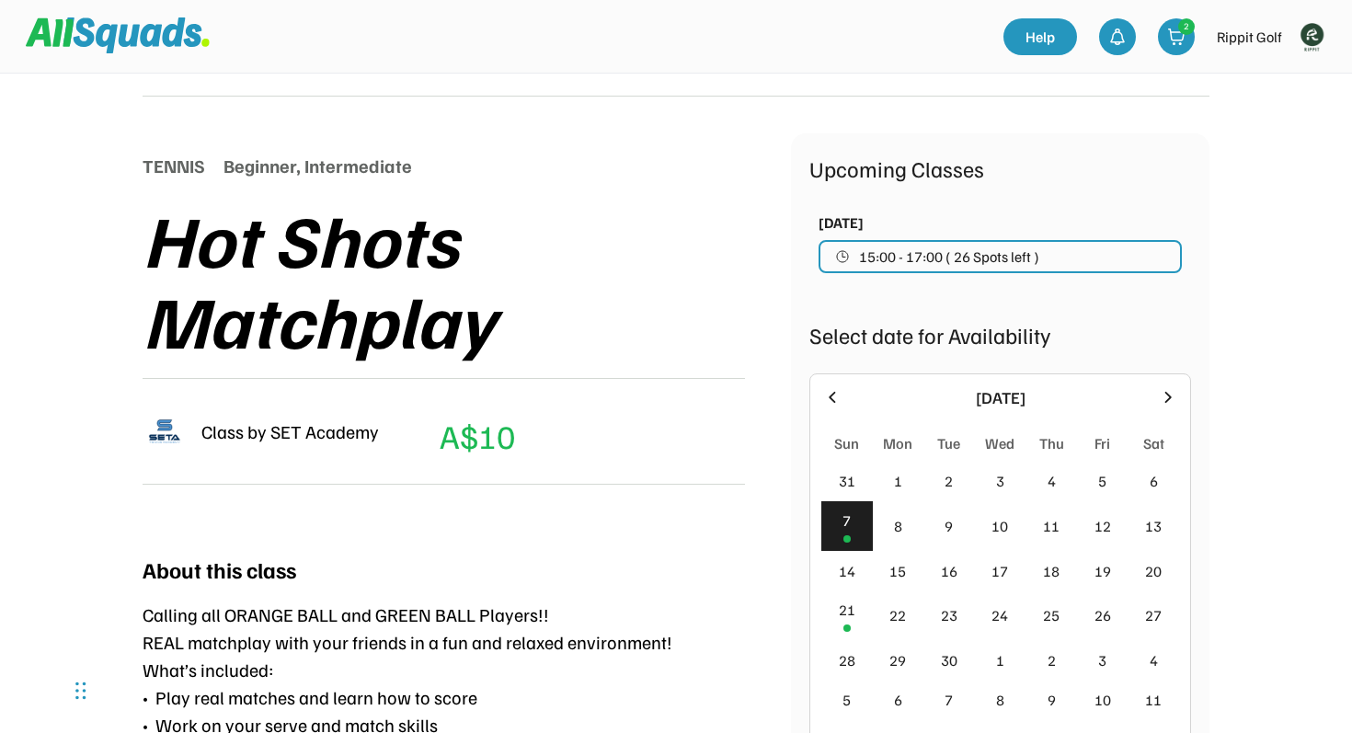
scroll to position [169, 0]
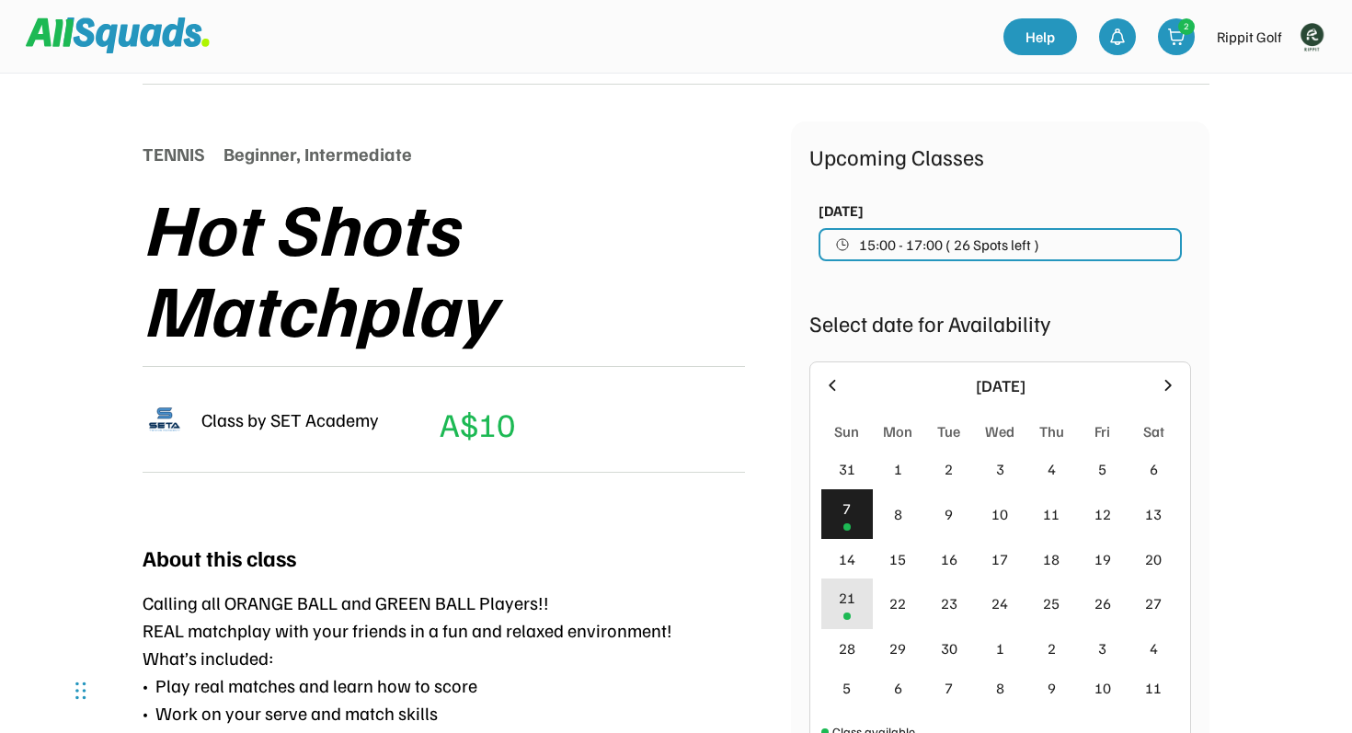
click at [852, 601] on div "21" at bounding box center [847, 598] width 17 height 22
click at [846, 505] on div "7" at bounding box center [846, 509] width 8 height 22
click at [835, 389] on icon at bounding box center [832, 385] width 20 height 20
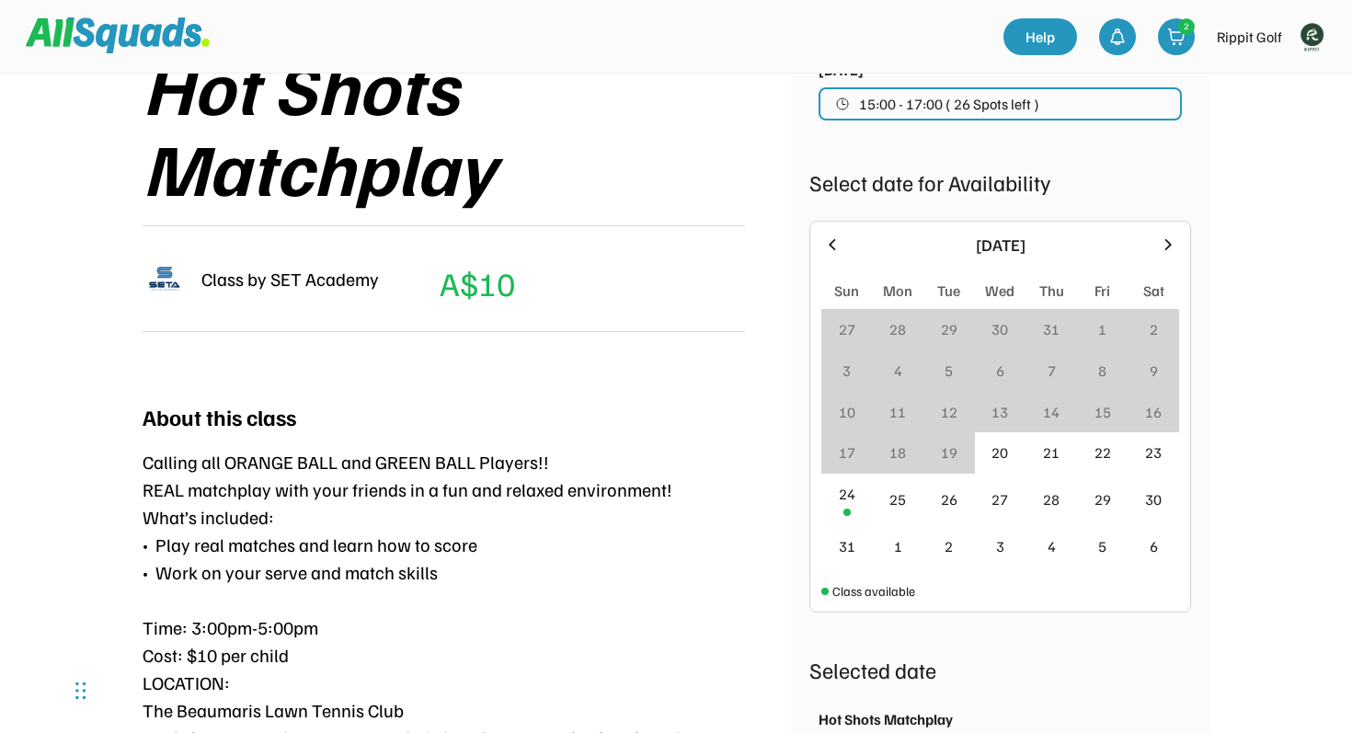
scroll to position [333, 0]
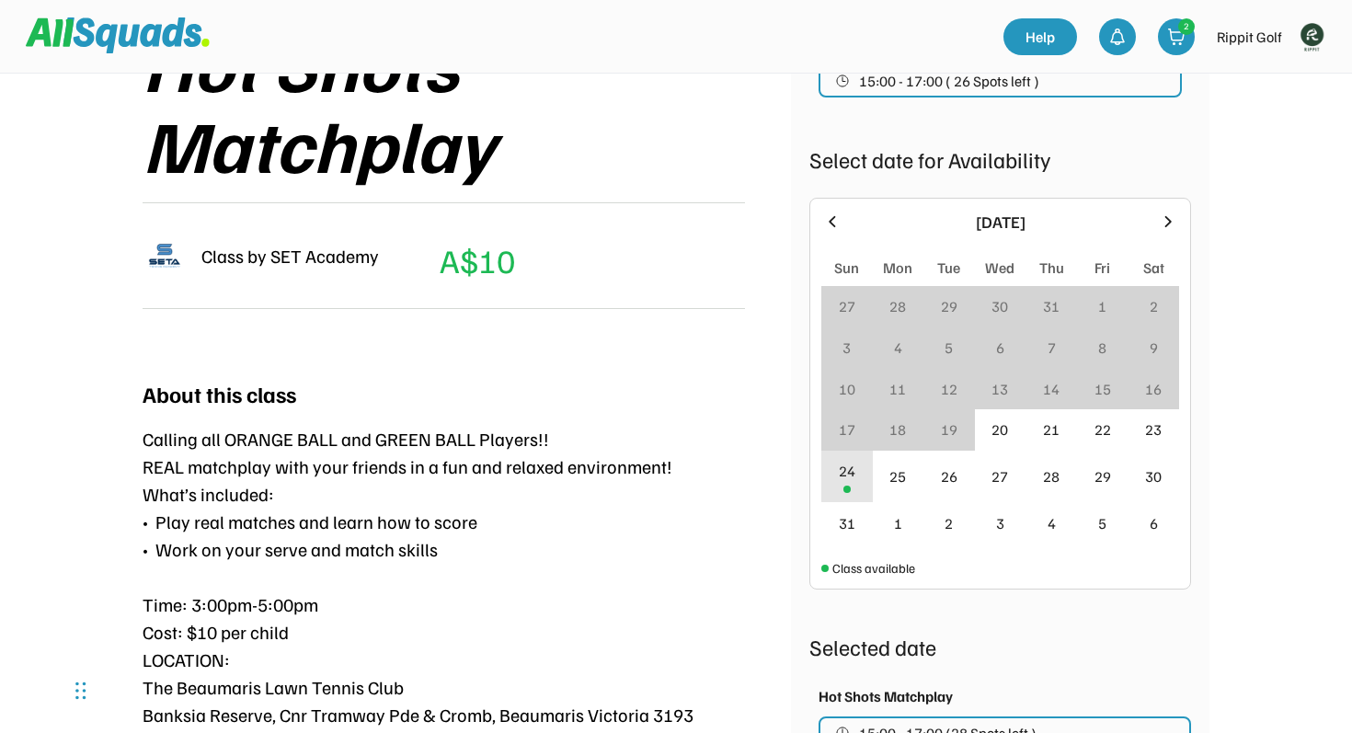
click at [845, 487] on div at bounding box center [846, 489] width 7 height 7
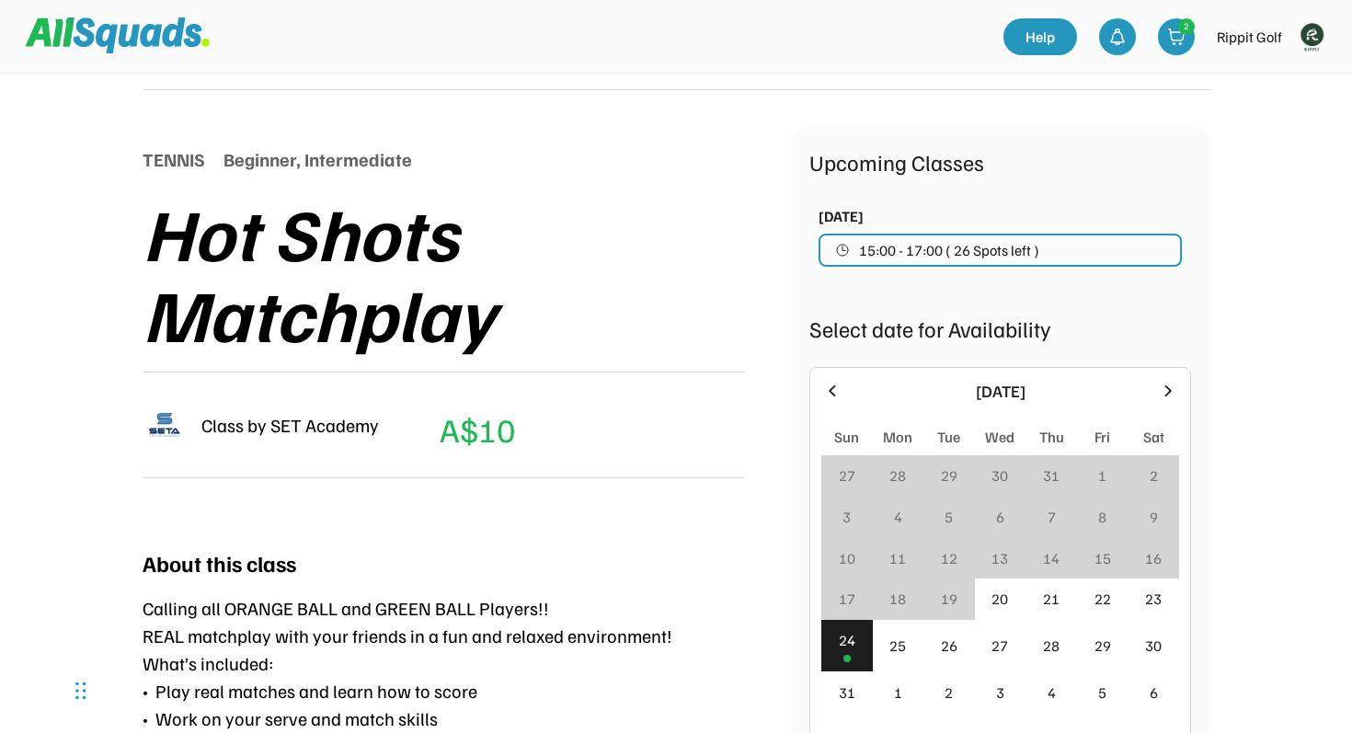
scroll to position [161, 0]
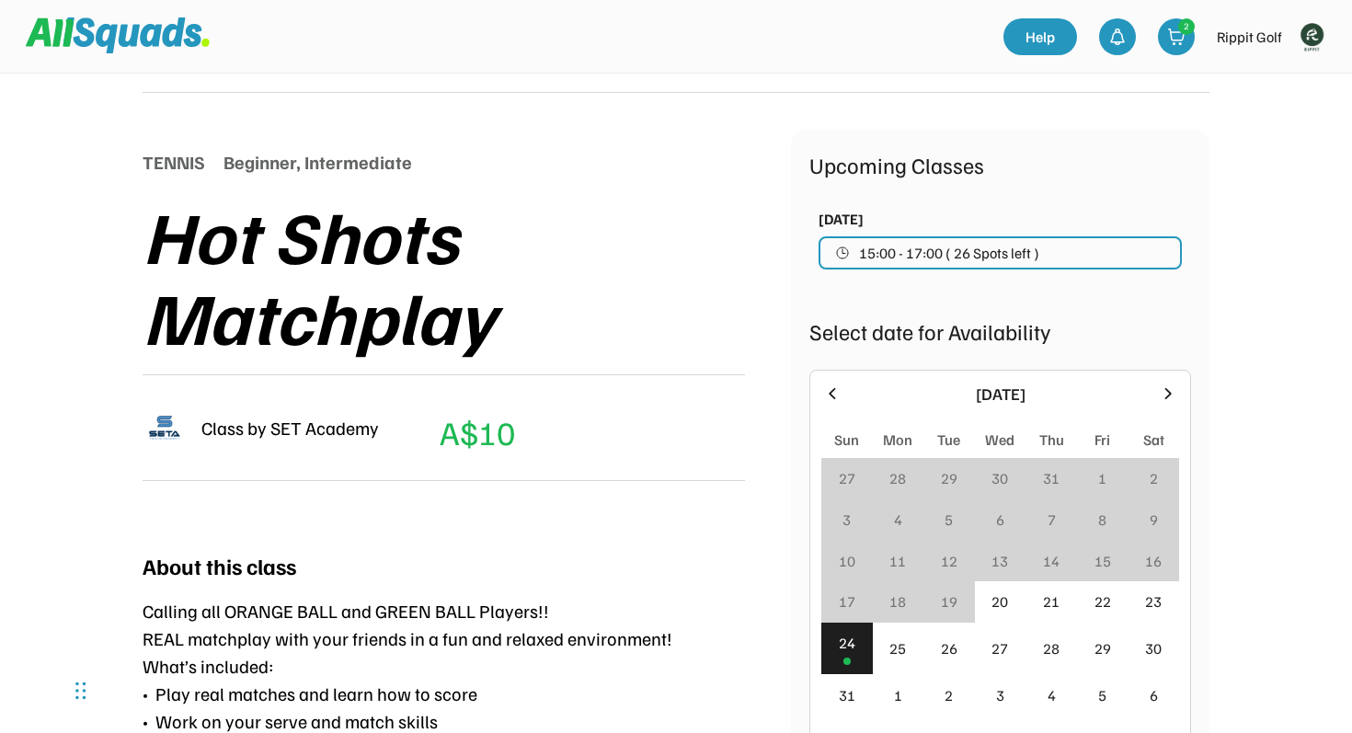
click at [1165, 394] on icon at bounding box center [1168, 394] width 20 height 20
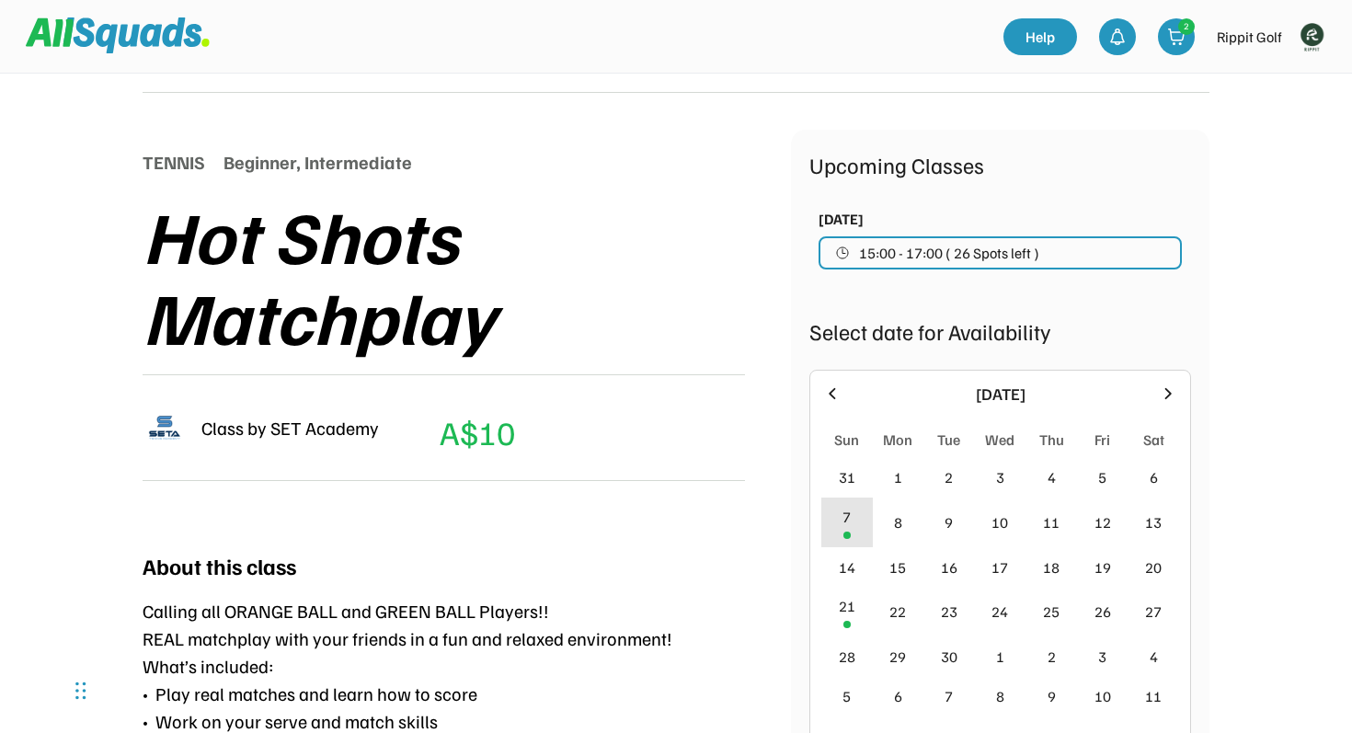
click at [854, 514] on div "7" at bounding box center [847, 523] width 52 height 51
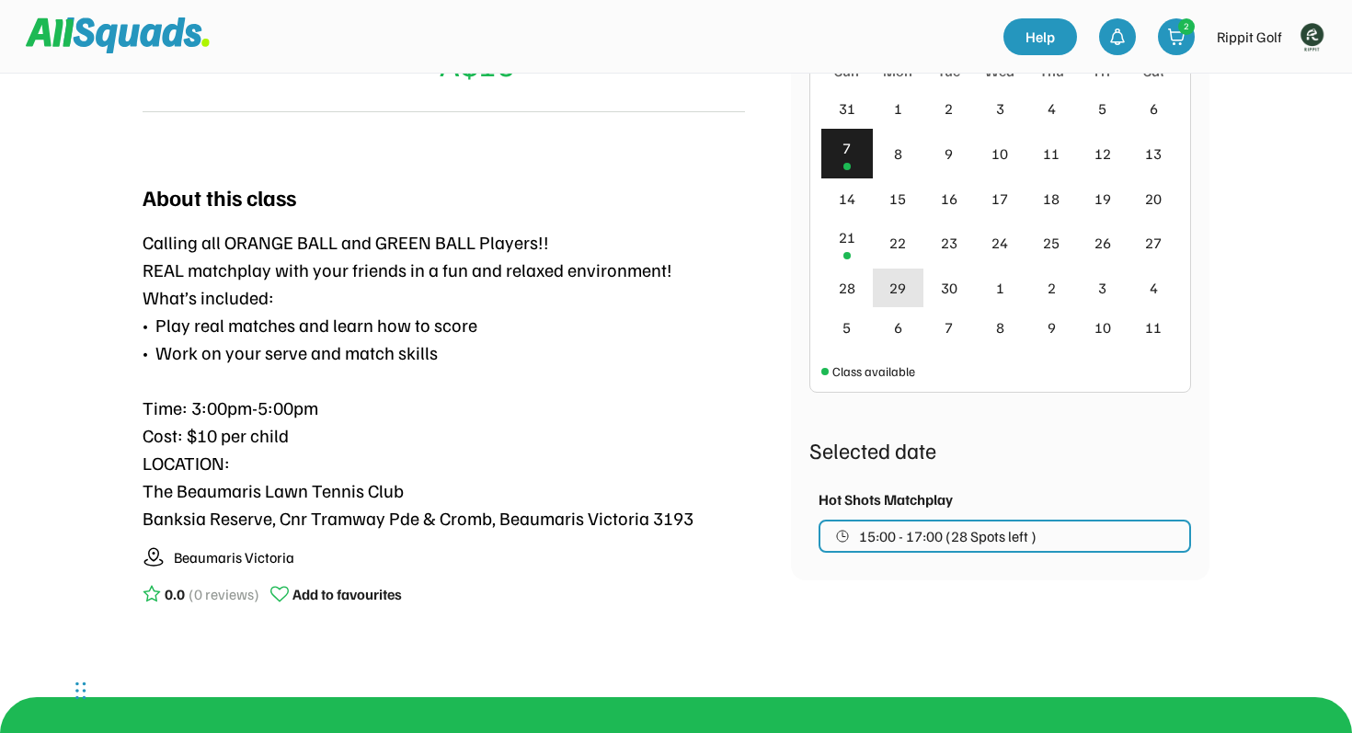
scroll to position [580, 0]
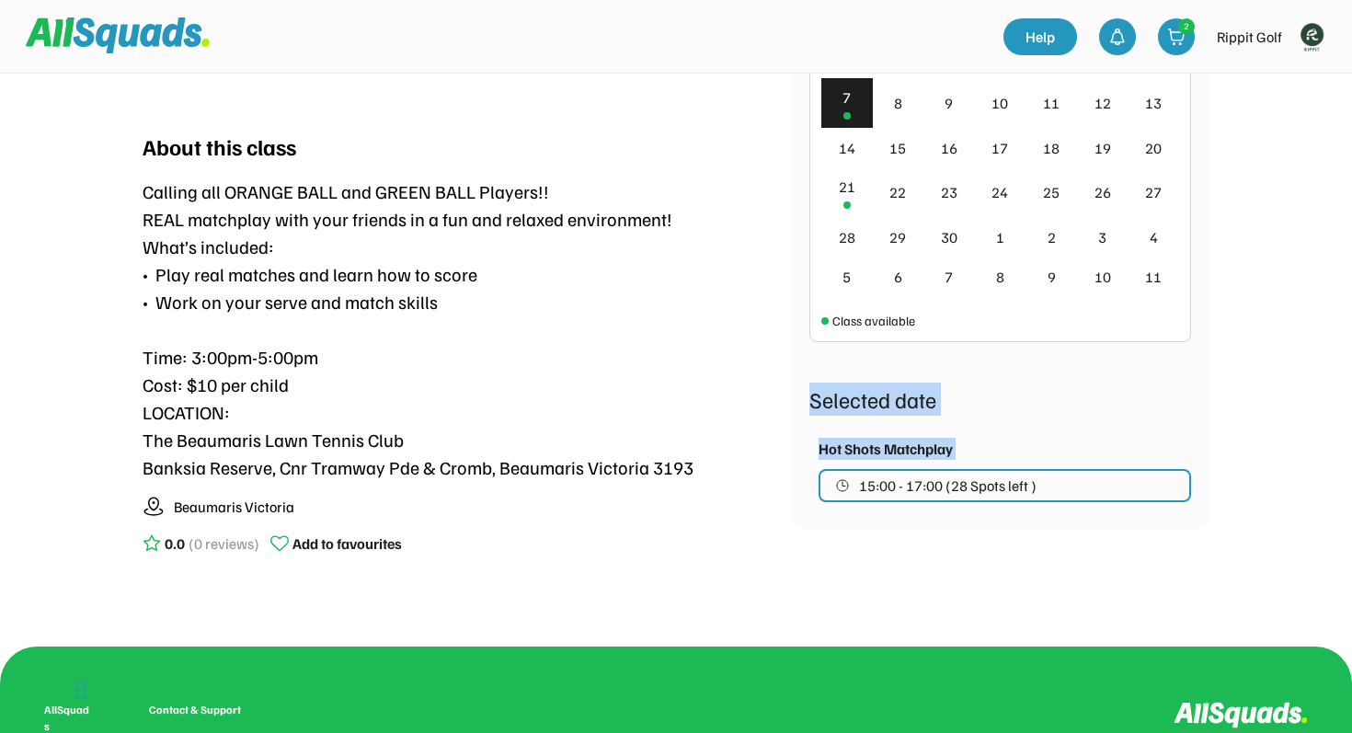
drag, startPoint x: 1199, startPoint y: 495, endPoint x: 825, endPoint y: 376, distance: 392.7
click at [825, 376] on div "Upcoming Classes Sun 24 August, 2025 15:00 - 17:00 ( 26 Spots left ) Select dat…" at bounding box center [1000, 119] width 418 height 819
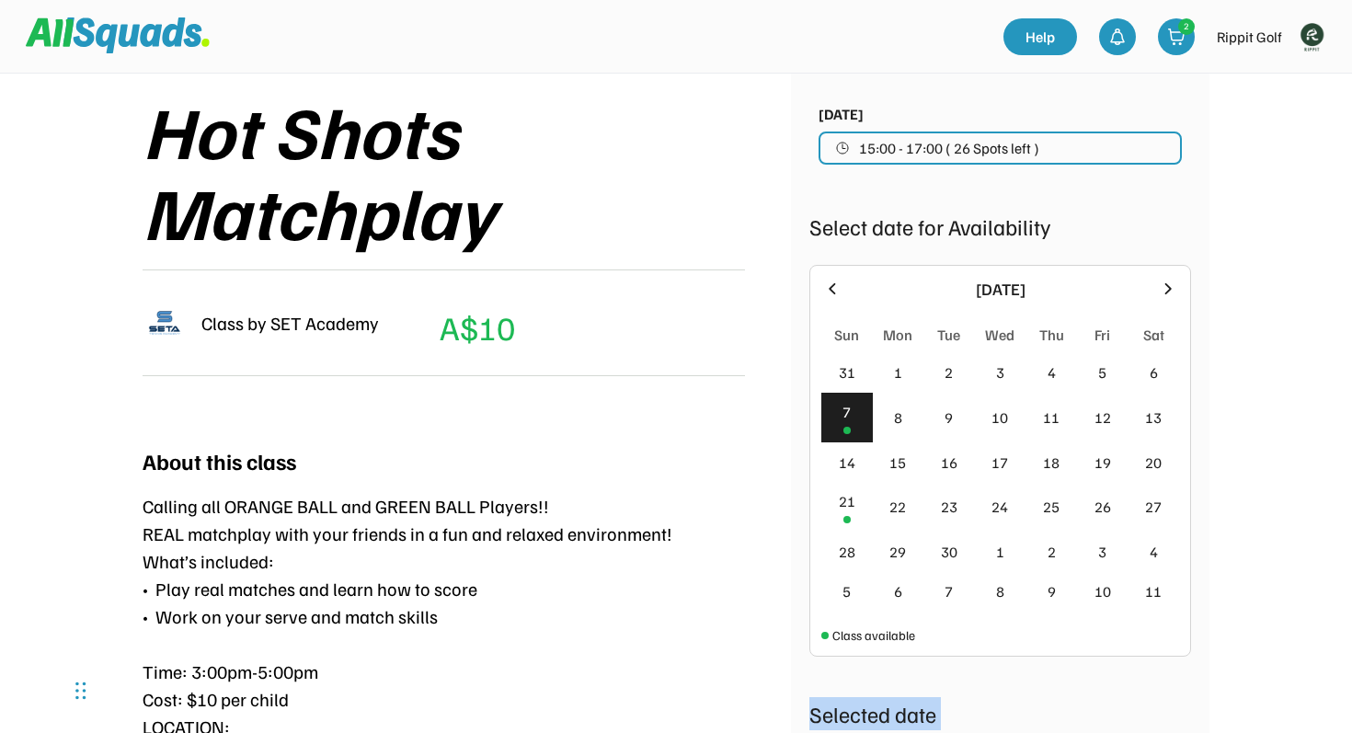
scroll to position [269, 0]
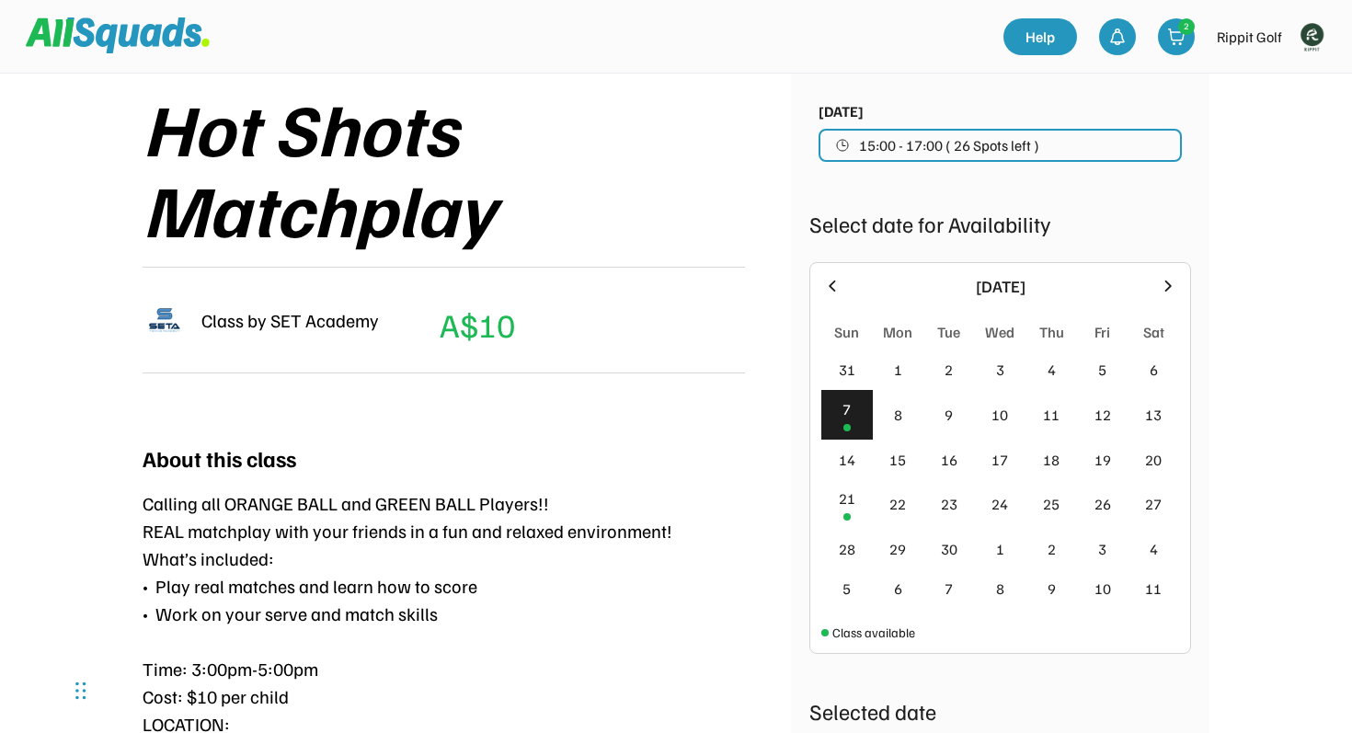
click at [825, 292] on icon at bounding box center [832, 286] width 20 height 20
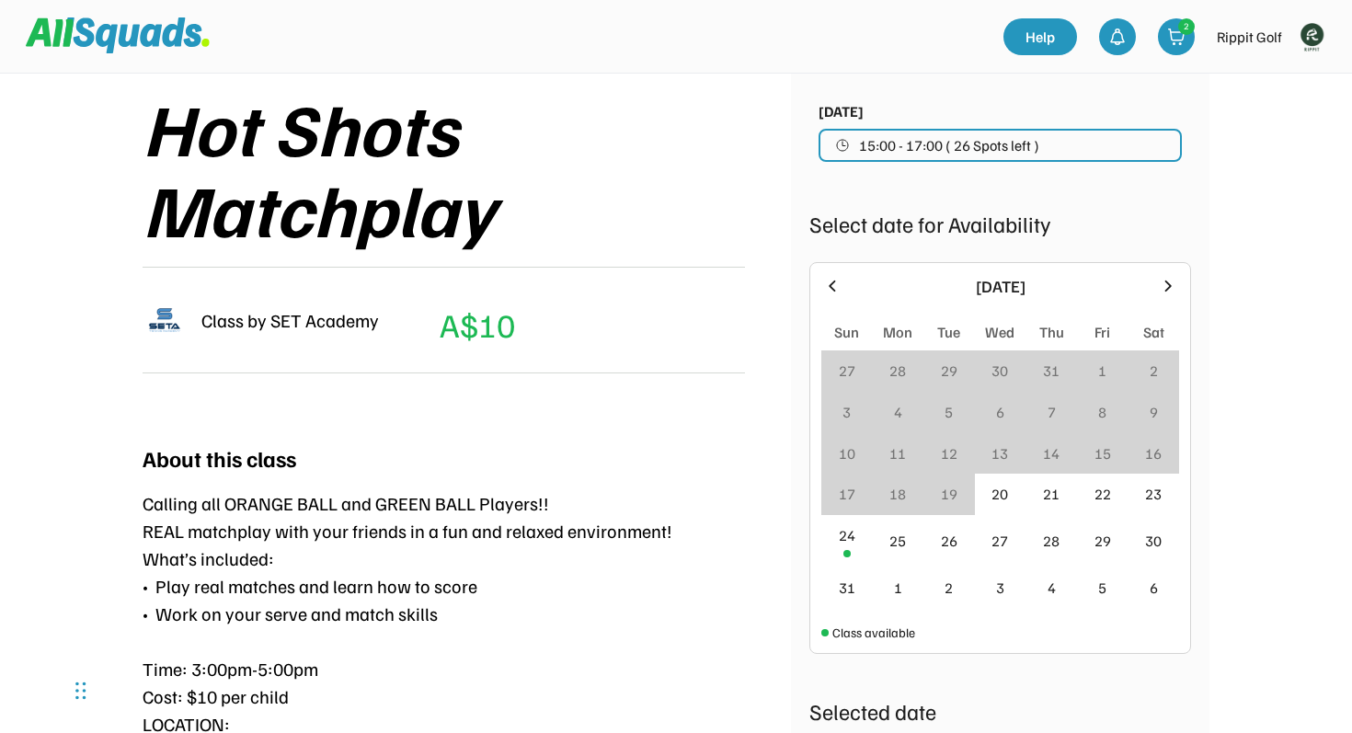
click at [1157, 281] on div at bounding box center [1168, 287] width 22 height 22
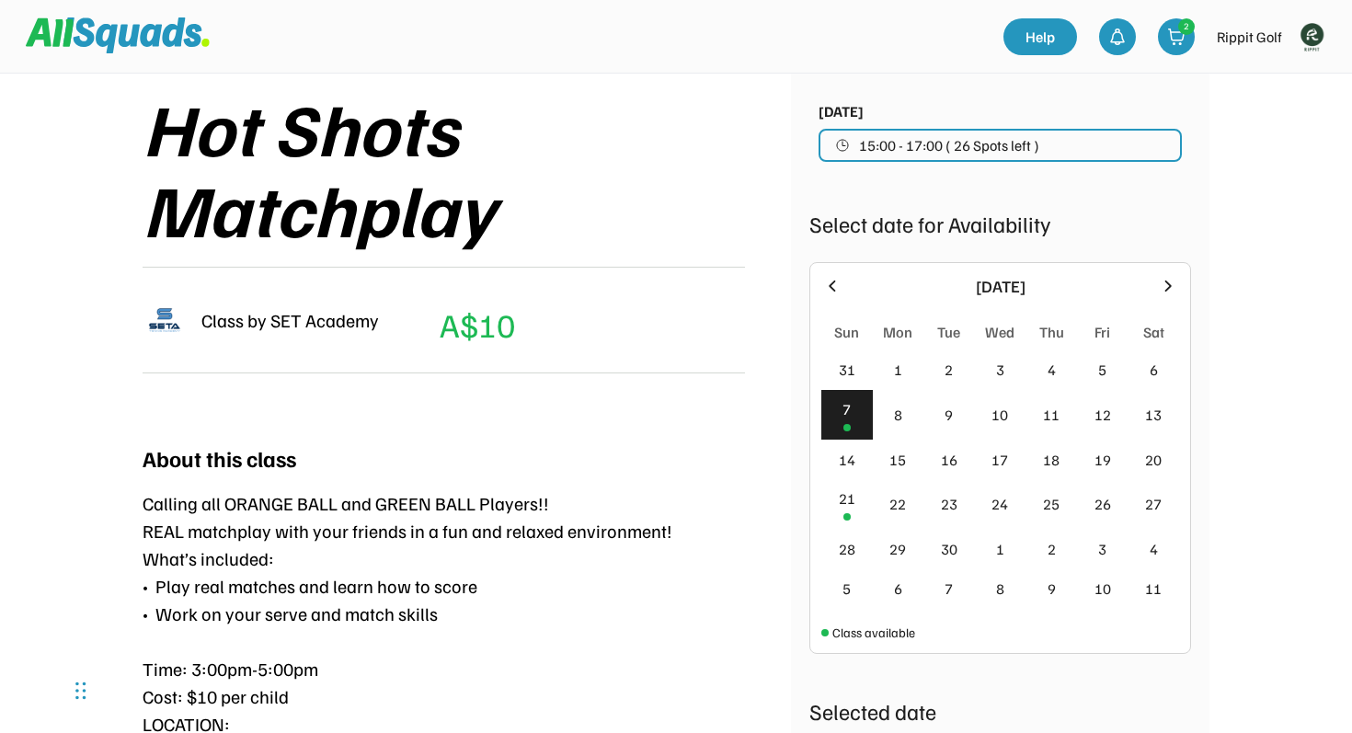
click at [1163, 281] on icon at bounding box center [1168, 286] width 20 height 20
click at [827, 293] on icon at bounding box center [832, 286] width 20 height 20
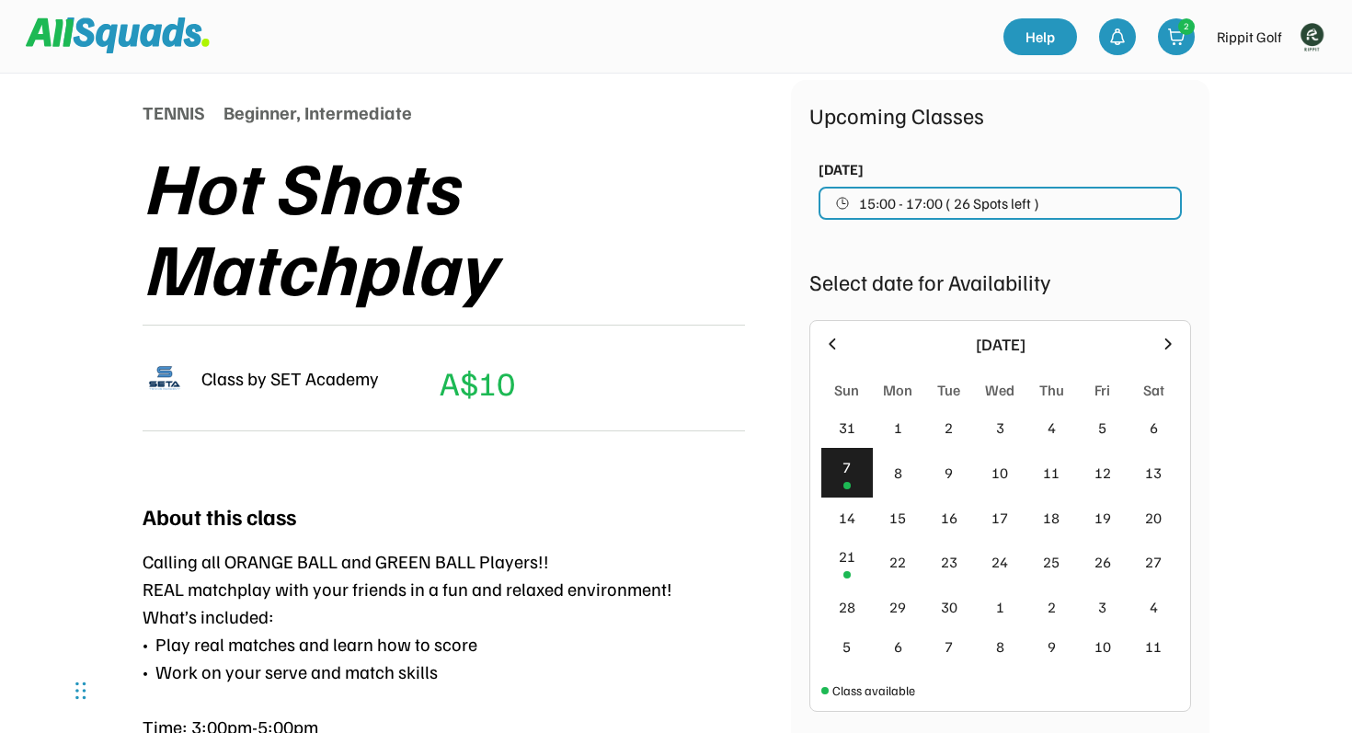
scroll to position [198, 0]
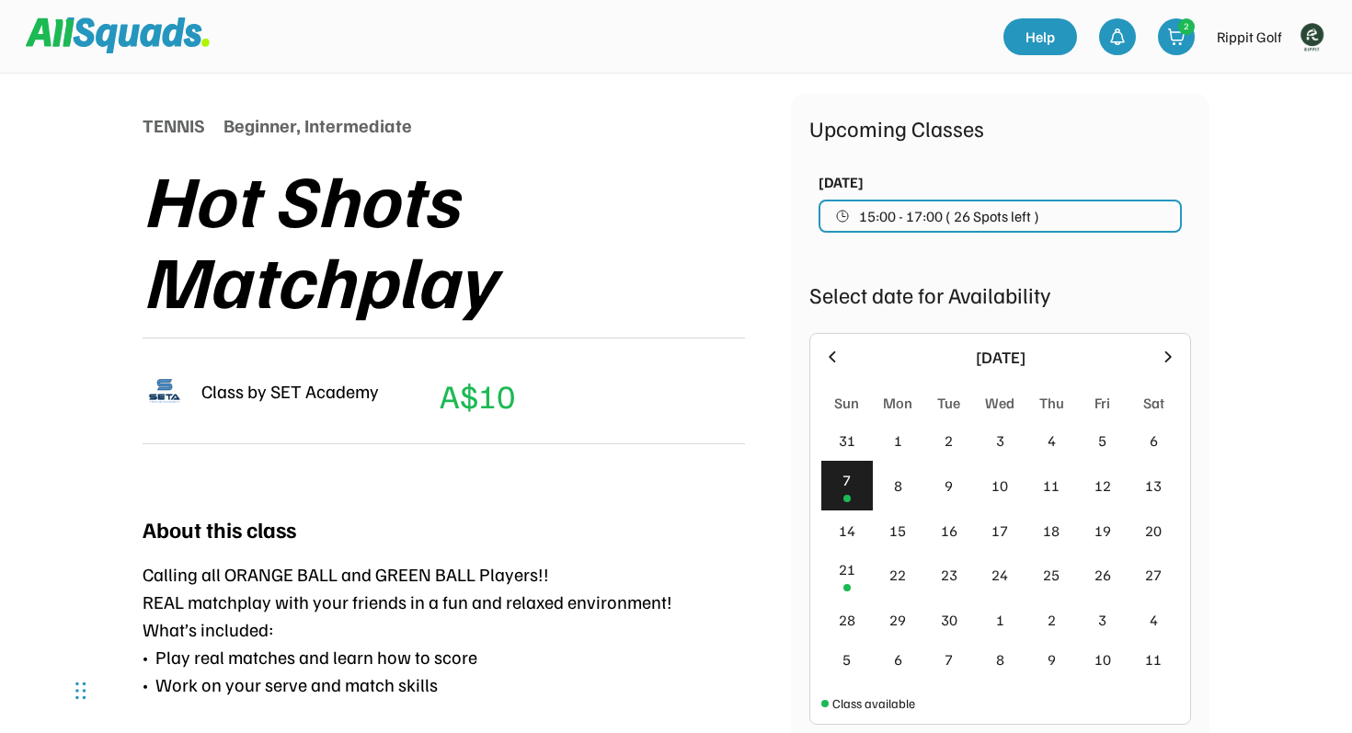
click at [855, 480] on div "7" at bounding box center [847, 486] width 52 height 51
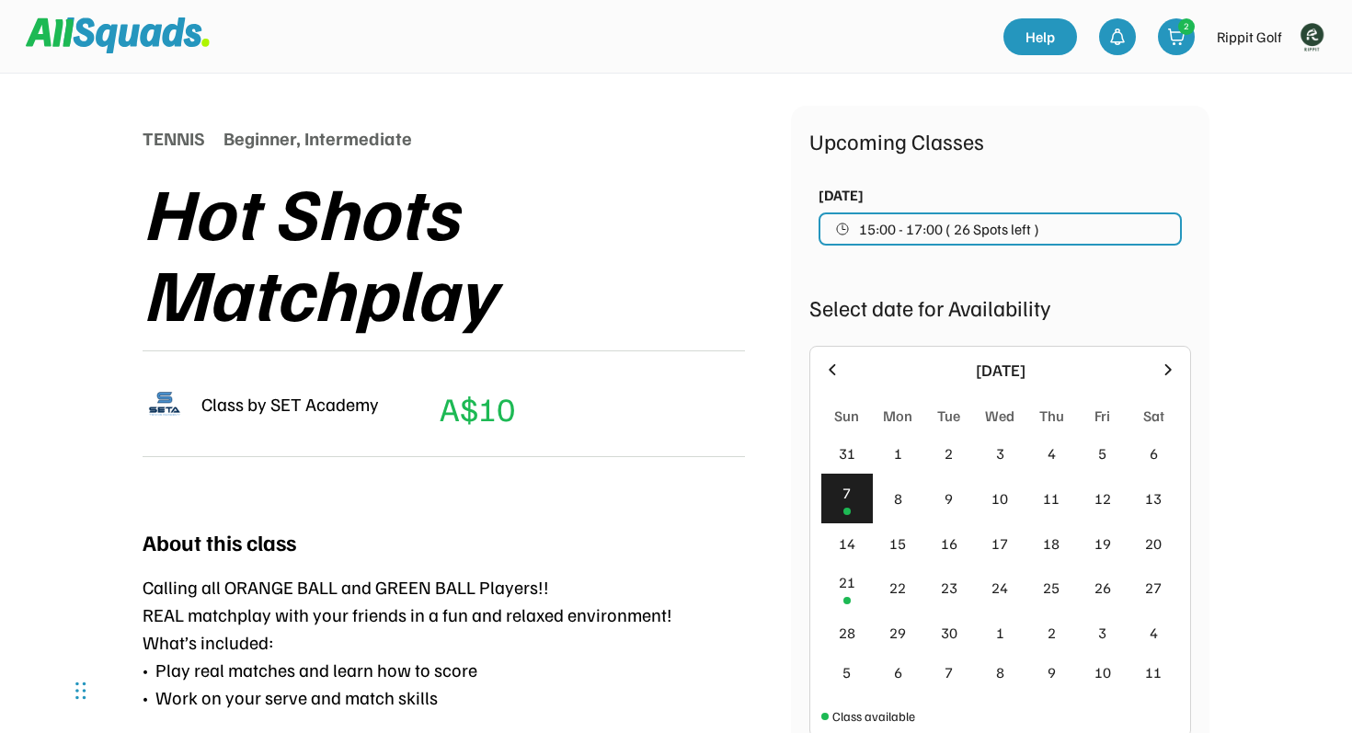
scroll to position [196, 0]
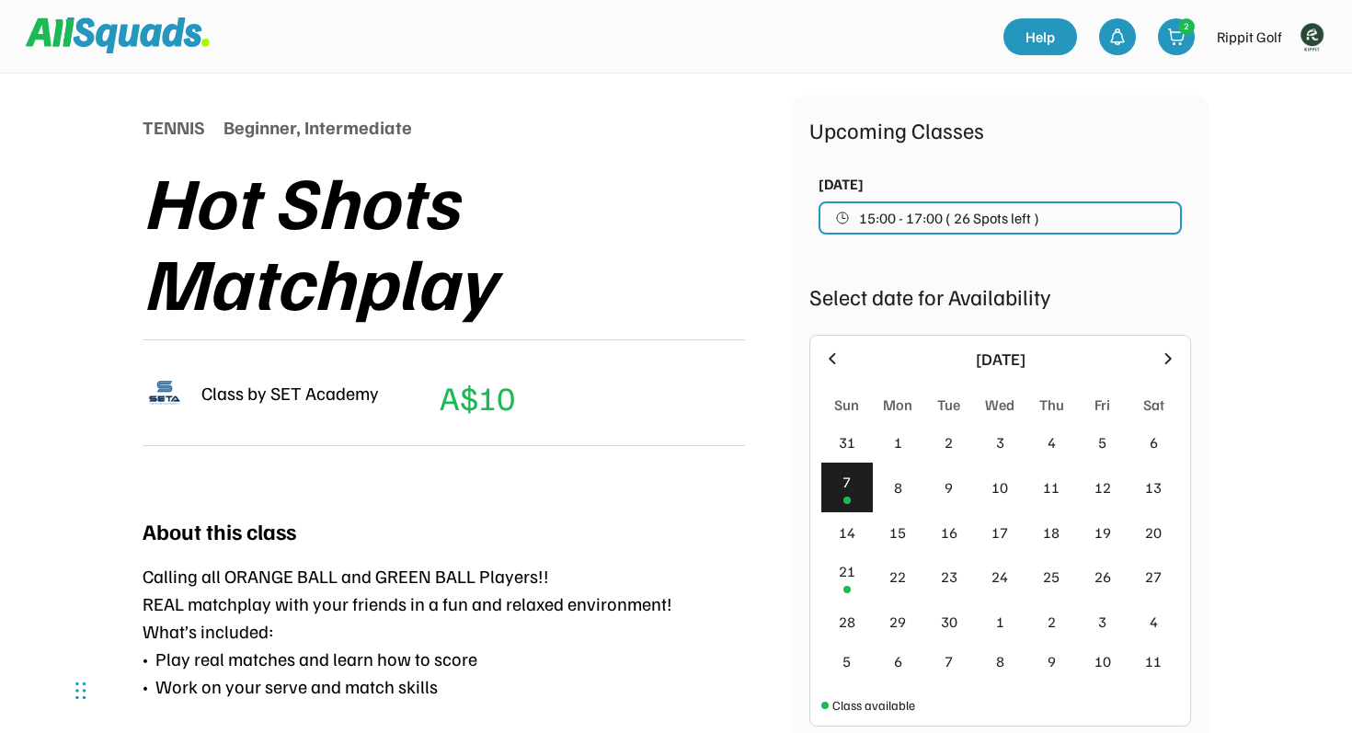
click at [187, 50] on img at bounding box center [118, 34] width 184 height 35
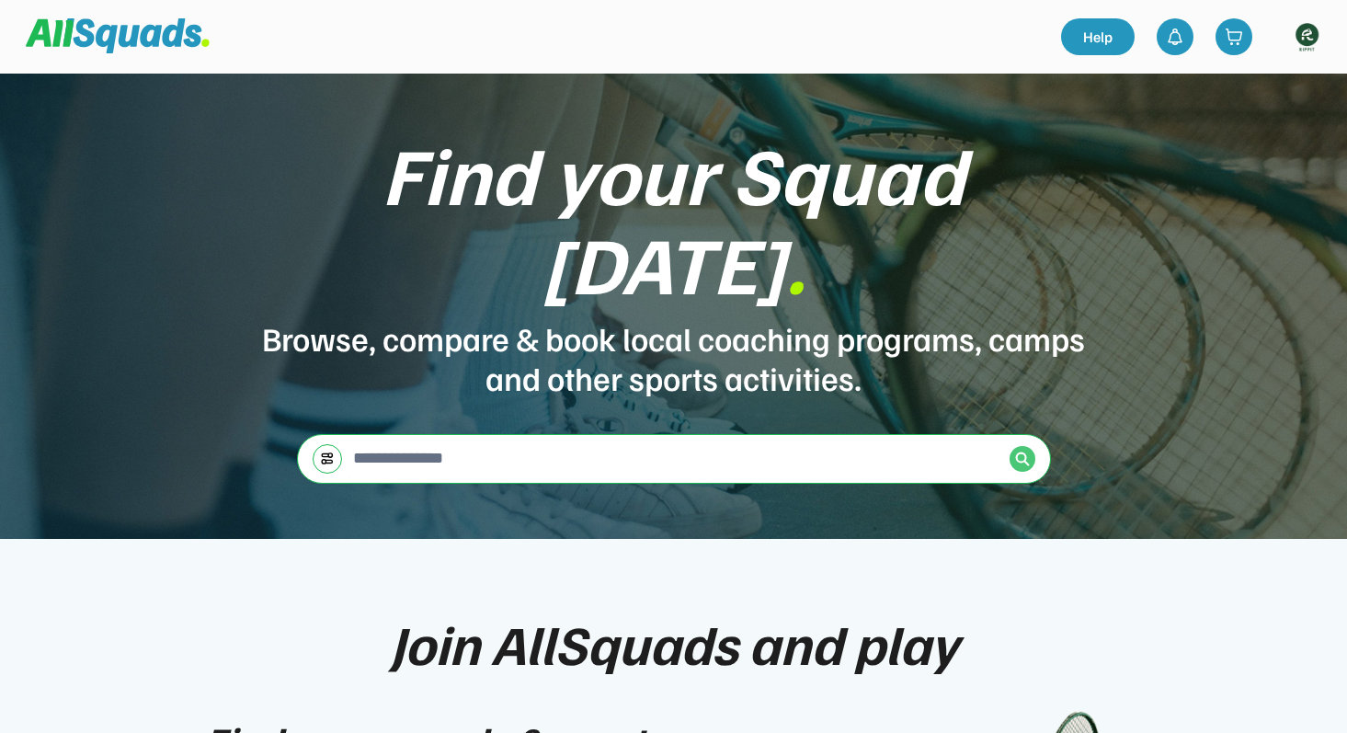
click at [1024, 452] on img at bounding box center [1022, 459] width 15 height 15
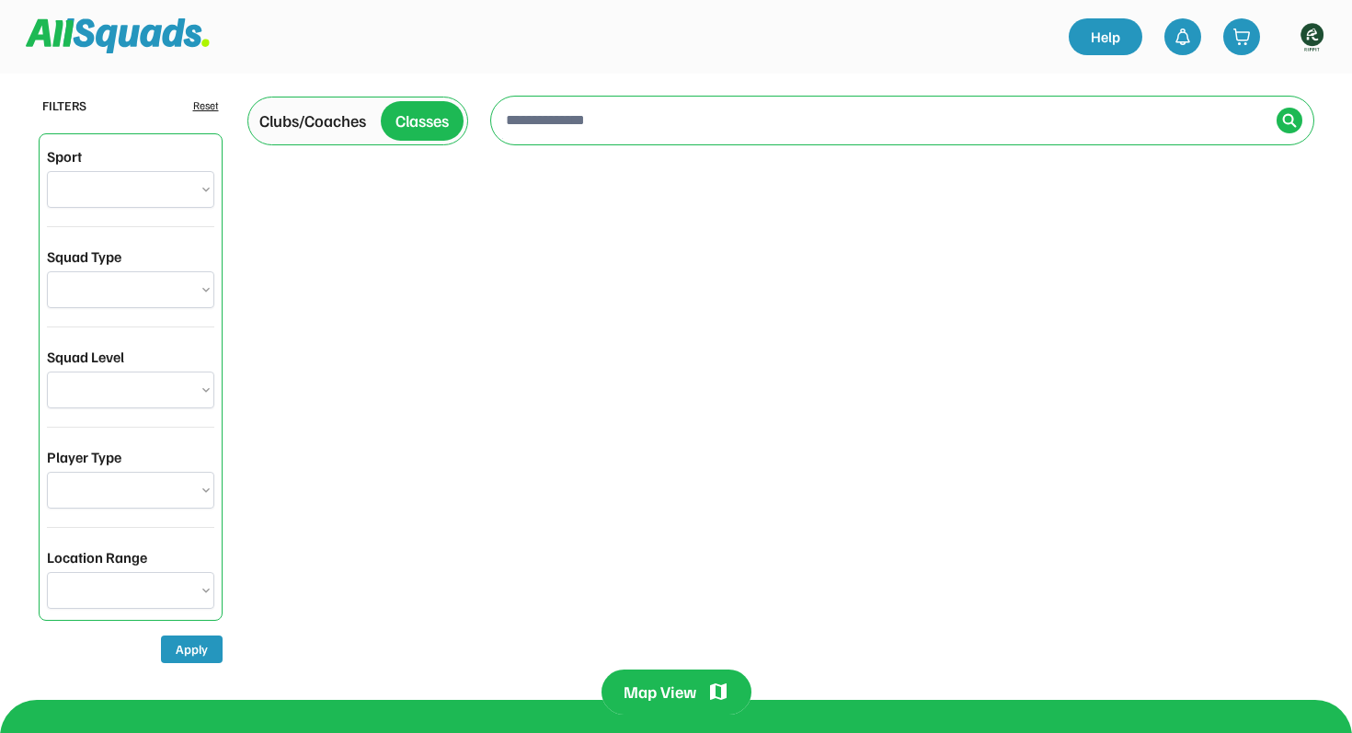
select select "**********"
click at [322, 129] on div "Clubs/Coaches" at bounding box center [312, 121] width 107 height 25
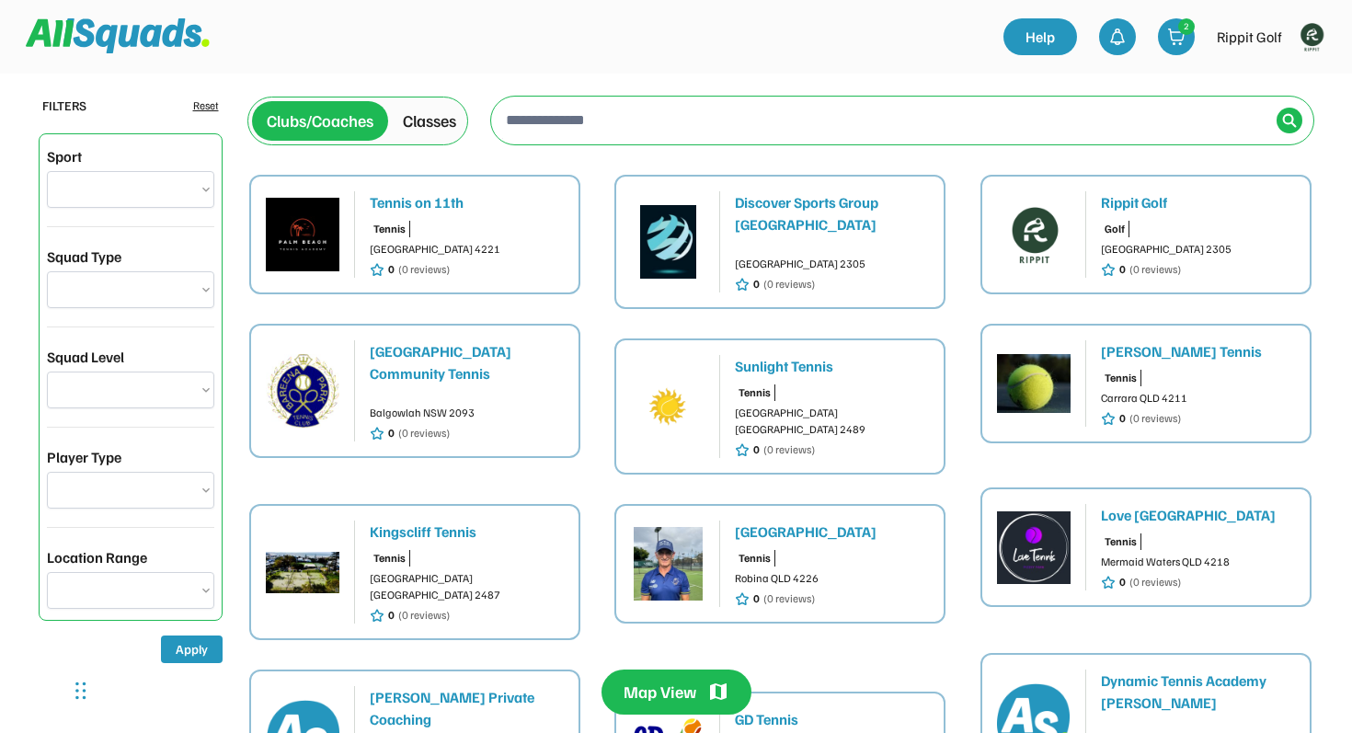
click at [442, 206] on div "Tennis on 11th" at bounding box center [467, 202] width 194 height 22
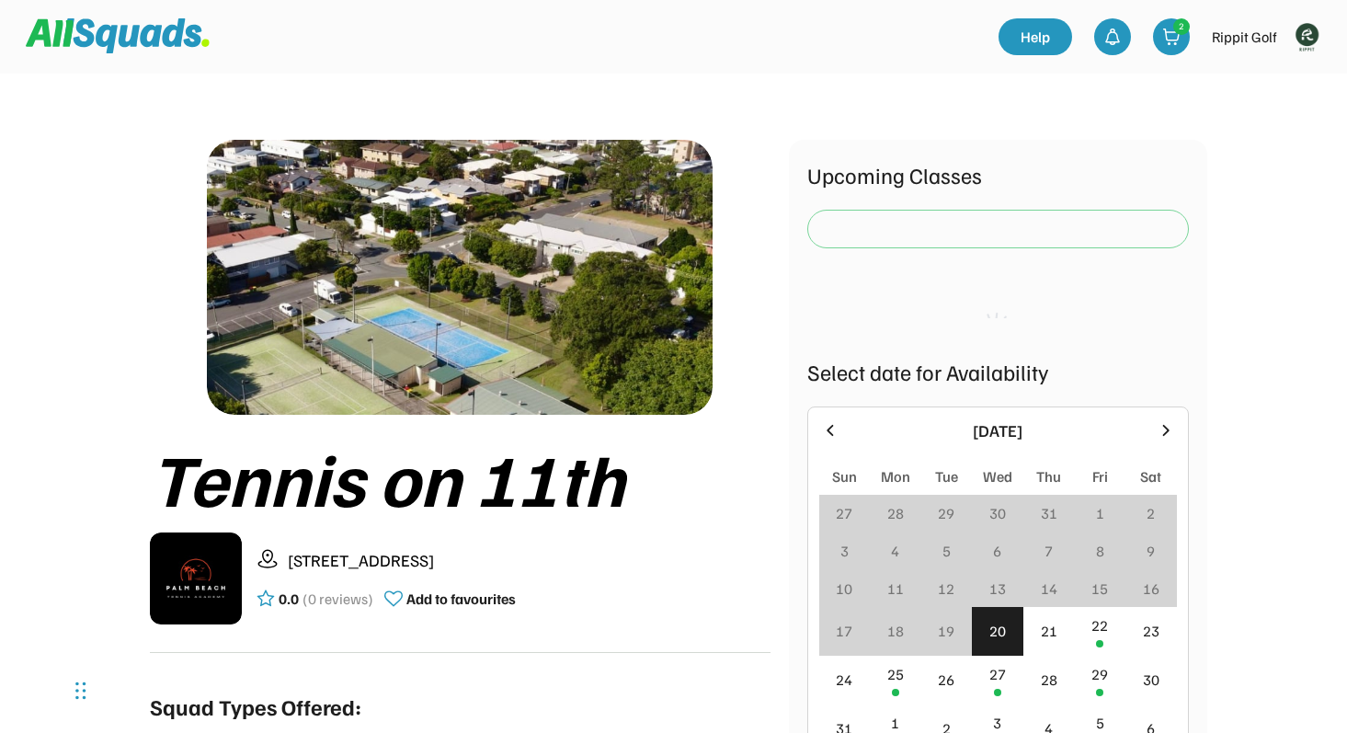
scroll to position [4, 0]
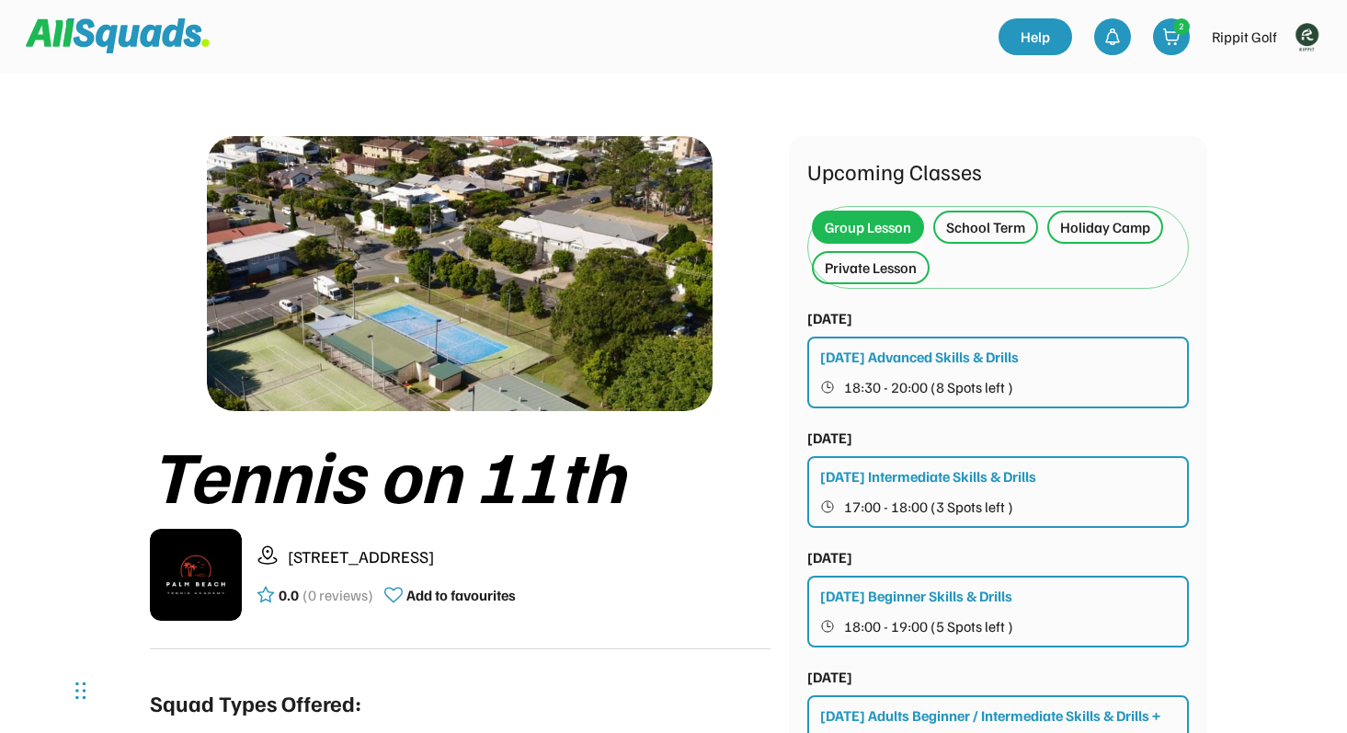
click at [937, 352] on div "[DATE] Advanced Skills & Drills" at bounding box center [919, 357] width 199 height 22
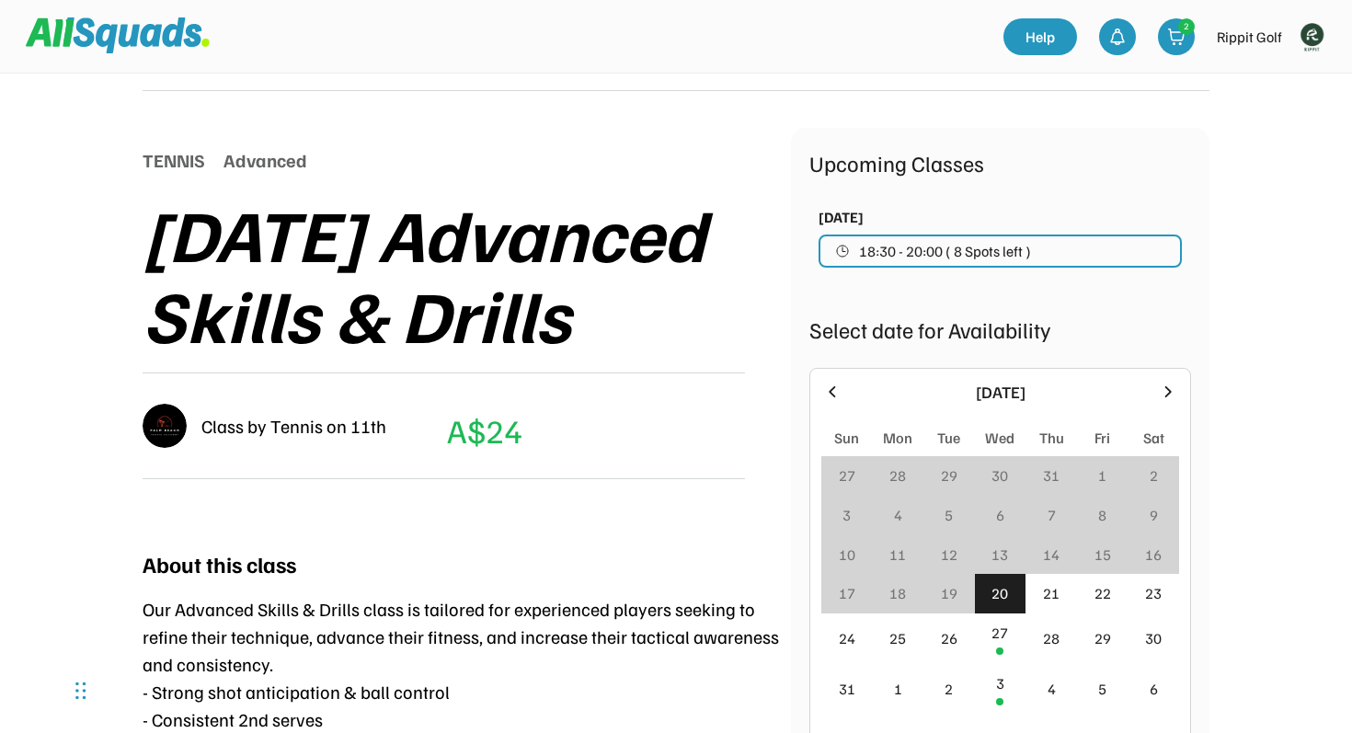
scroll to position [202, 0]
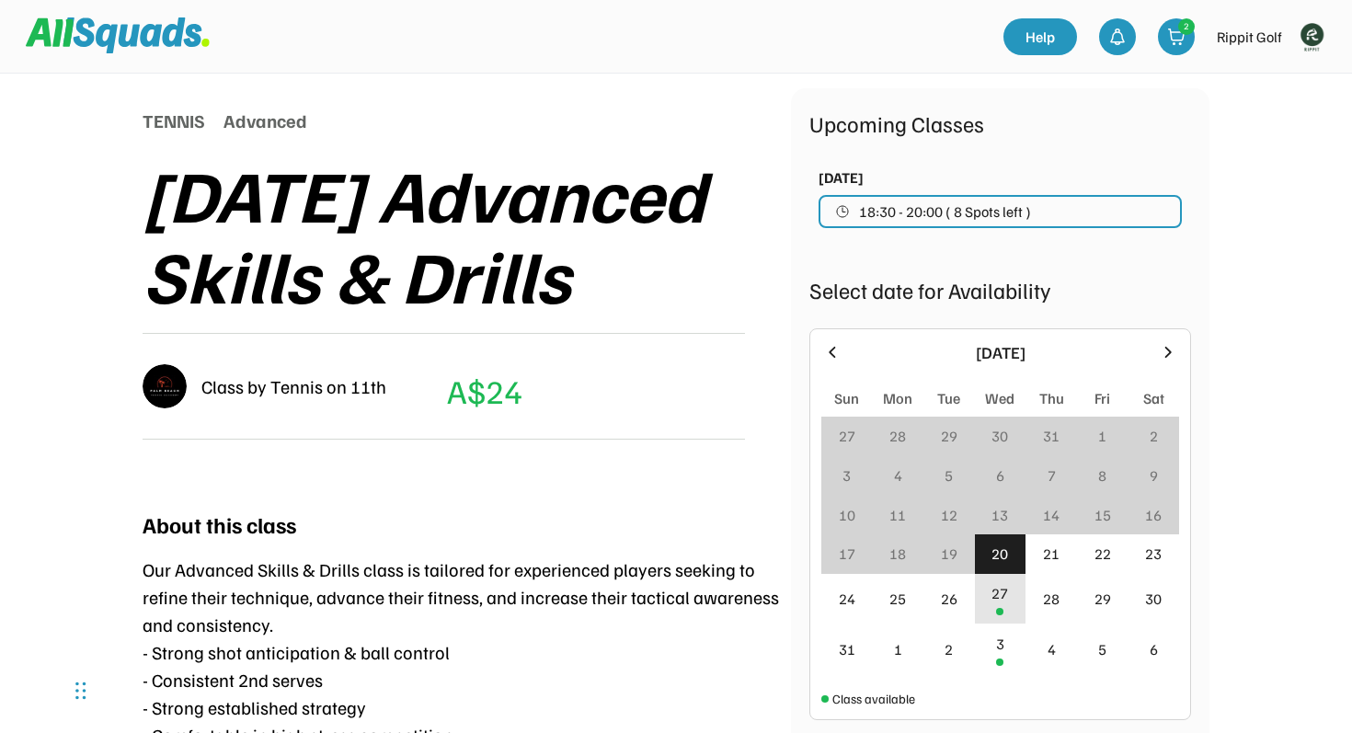
click at [1006, 602] on div "27" at bounding box center [999, 593] width 17 height 22
click at [1014, 657] on div "3" at bounding box center [1001, 649] width 52 height 51
click at [1007, 589] on div "27" at bounding box center [999, 593] width 17 height 22
click at [1000, 640] on div "3" at bounding box center [1000, 644] width 8 height 22
click at [1003, 600] on div "27" at bounding box center [999, 593] width 17 height 22
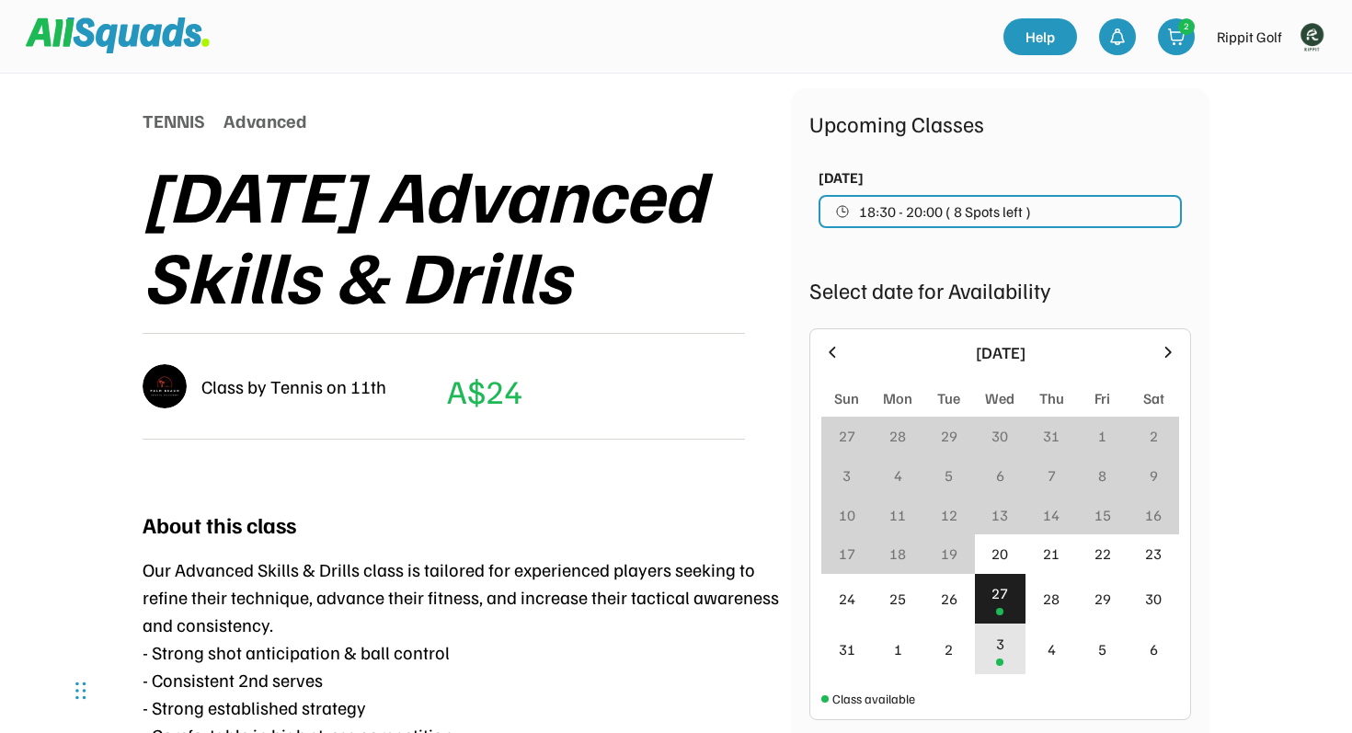
click at [1007, 634] on div "3" at bounding box center [1001, 649] width 52 height 51
click at [1007, 601] on div "27" at bounding box center [999, 593] width 17 height 22
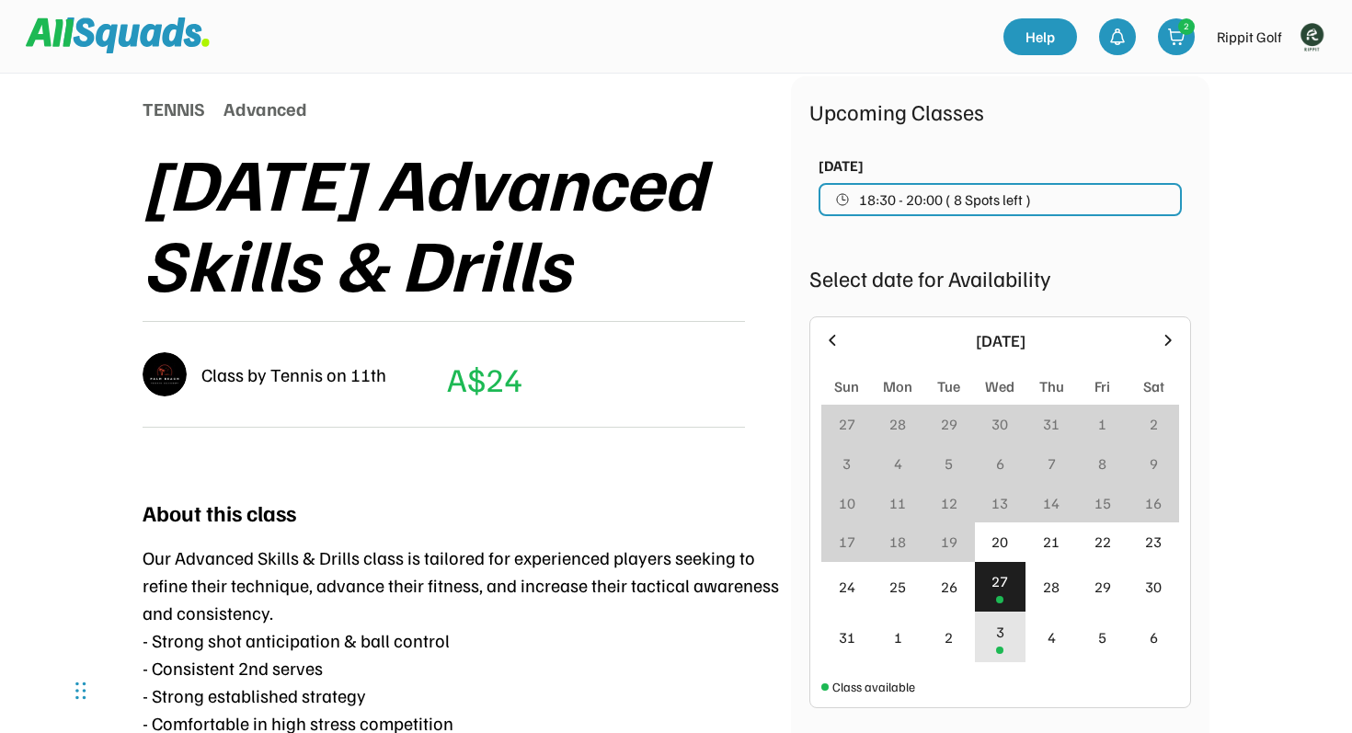
scroll to position [215, 0]
